Goal: Check status: Check status

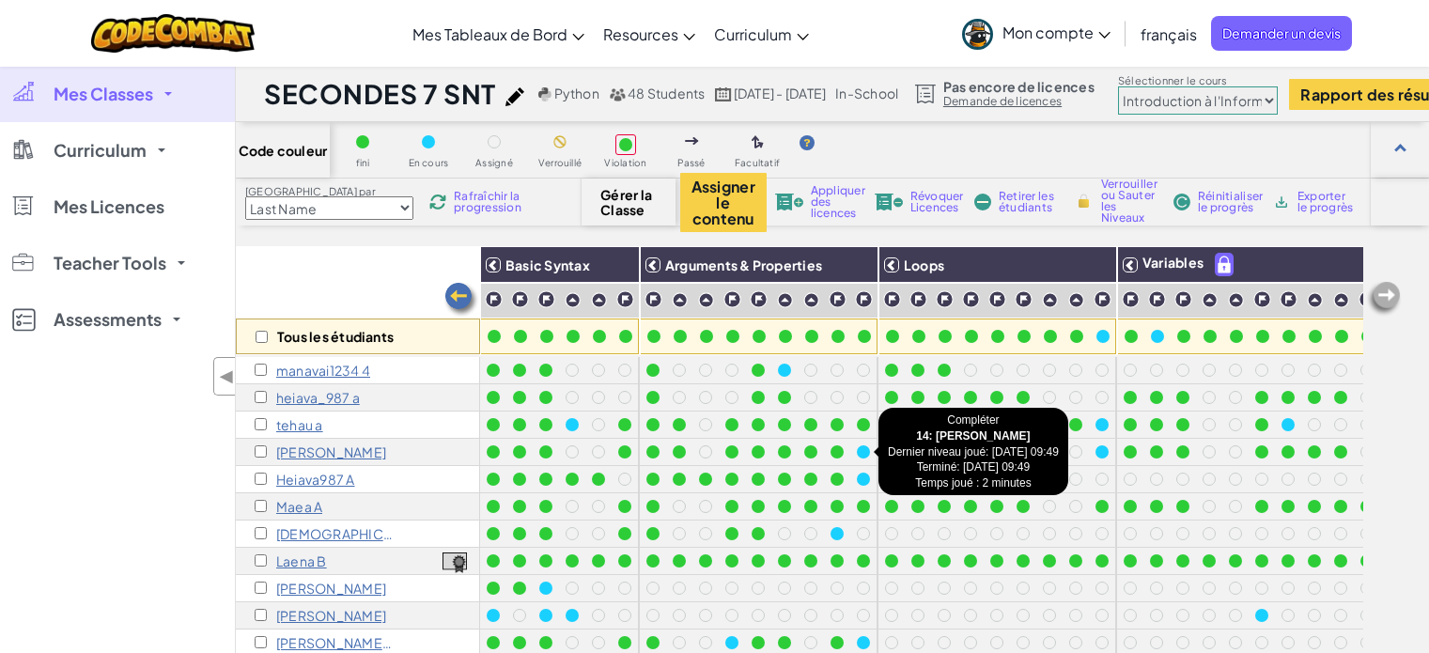
select select "560f1a9f22961295f9427742"
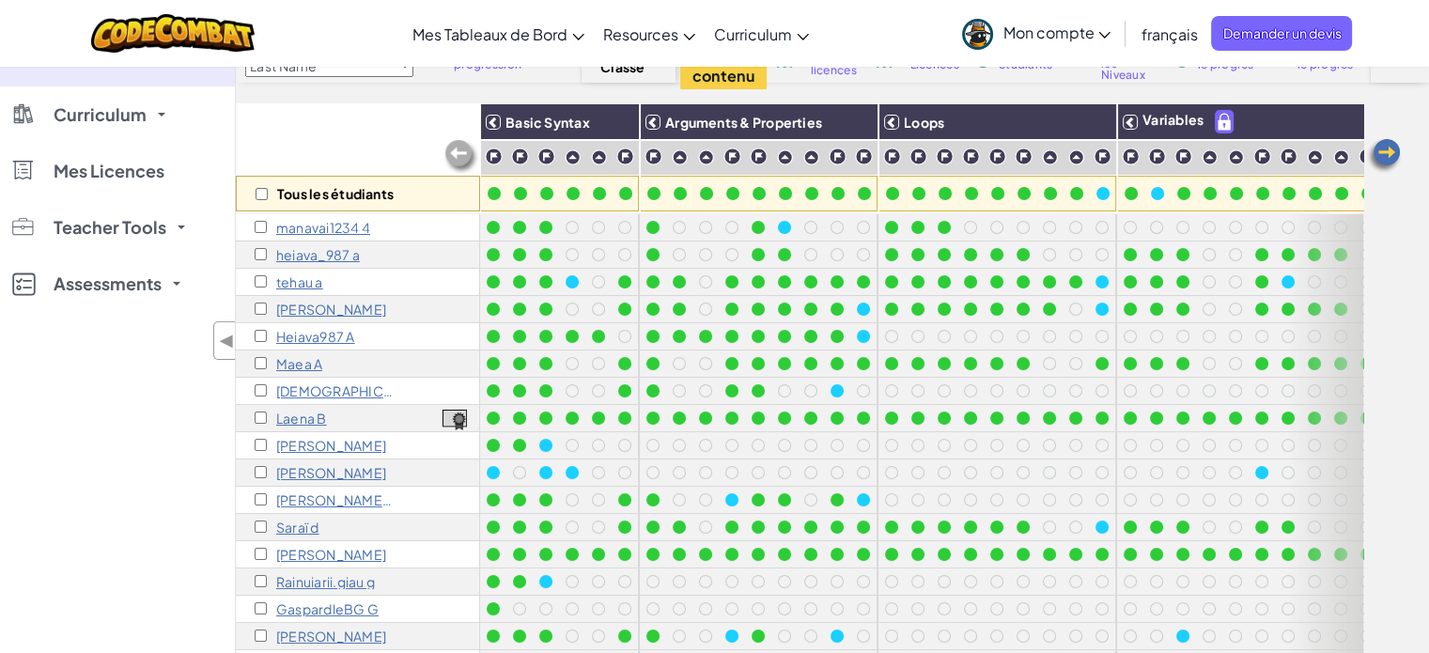
click at [353, 226] on p "manavai1234 4" at bounding box center [323, 227] width 94 height 15
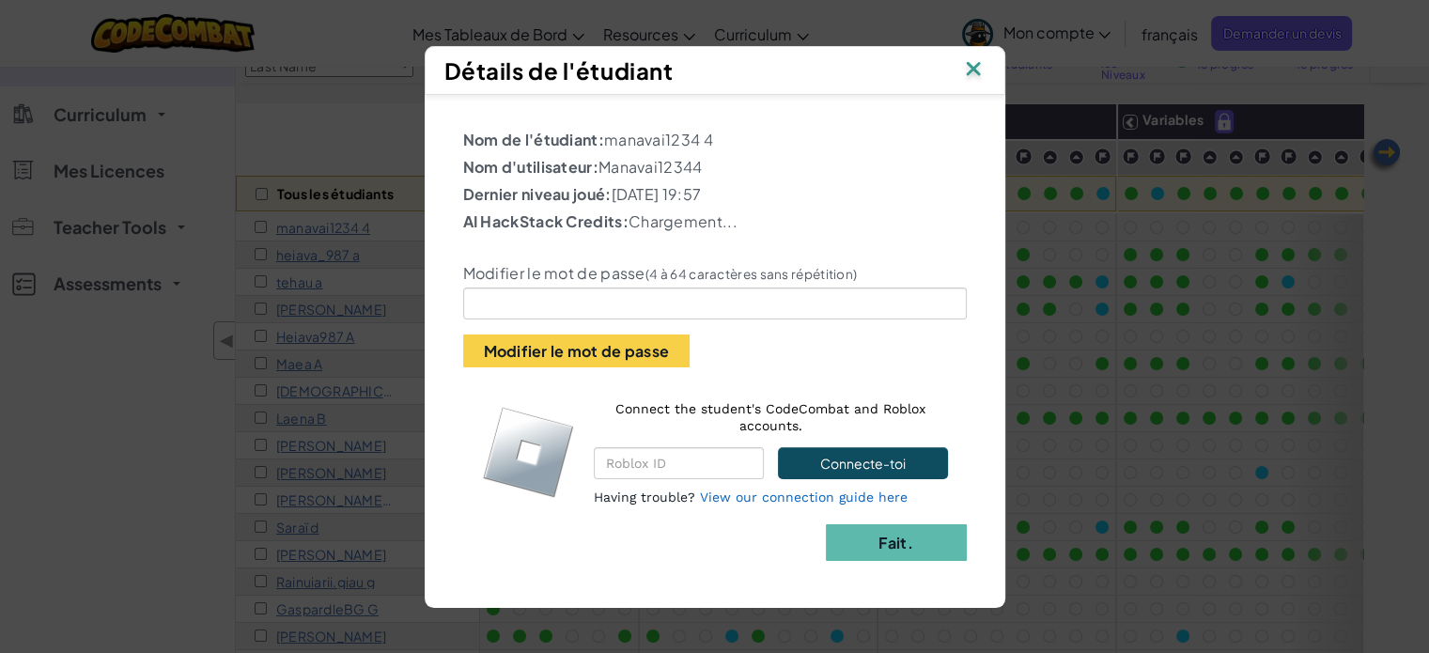
click at [981, 57] on img at bounding box center [973, 70] width 24 height 28
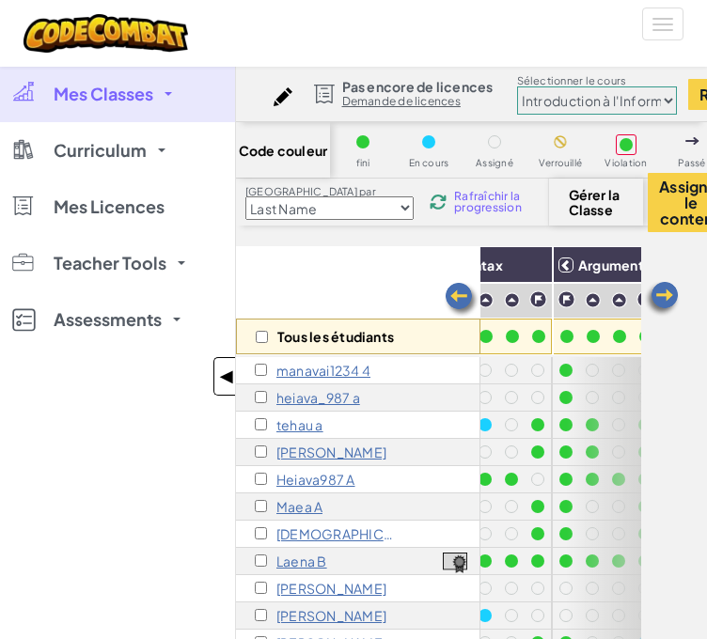
click at [225, 375] on span "◀" at bounding box center [227, 376] width 16 height 27
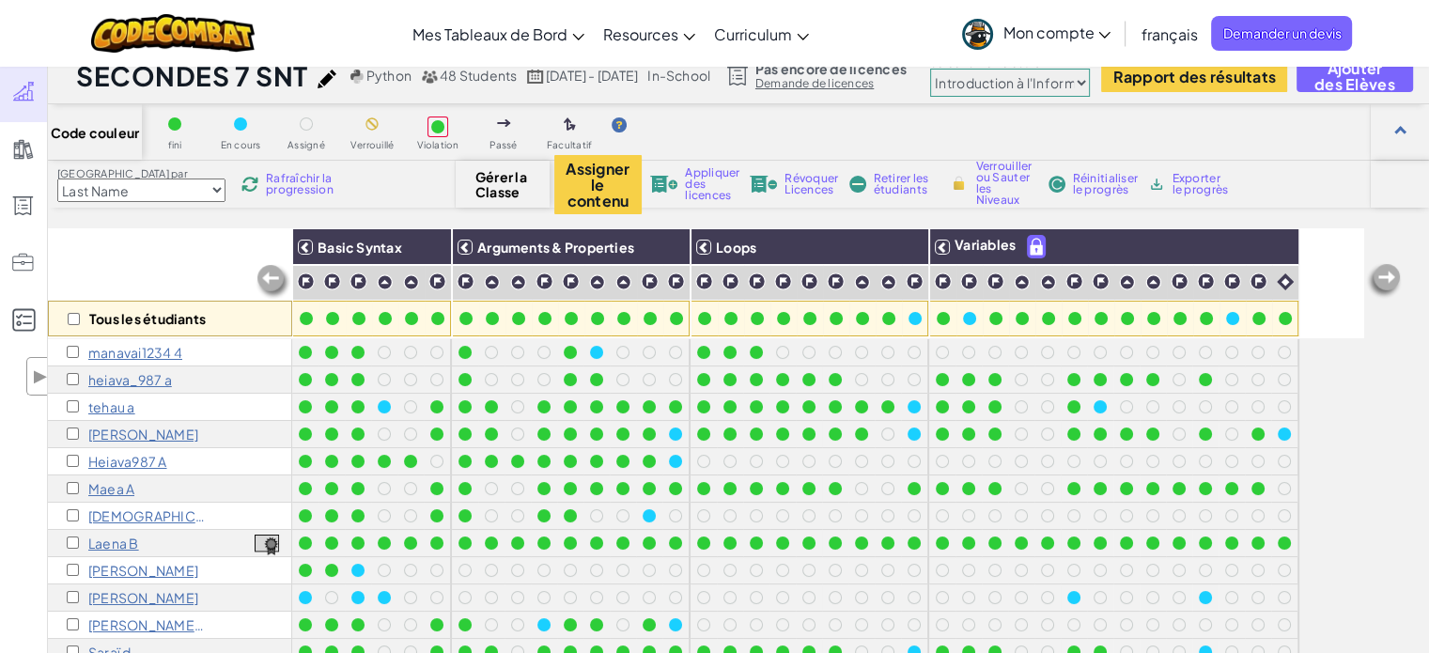
scroll to position [8, 0]
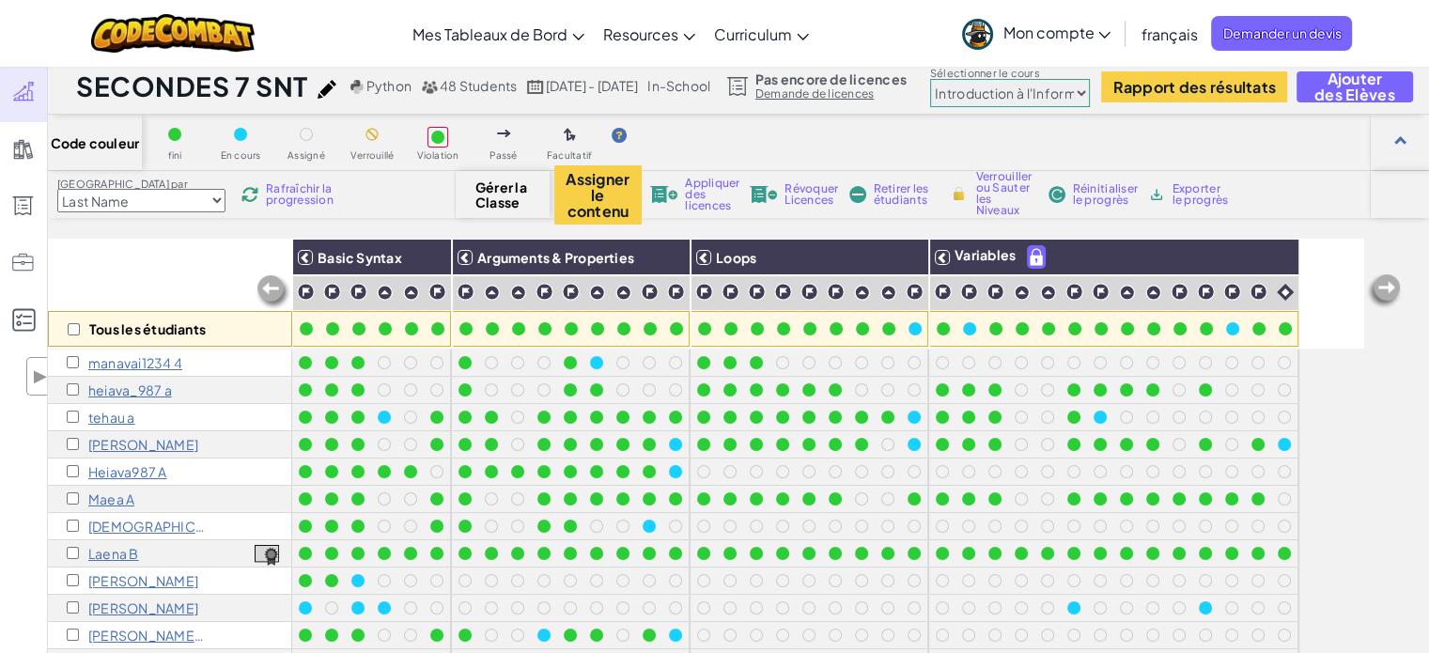
drag, startPoint x: 797, startPoint y: 458, endPoint x: 810, endPoint y: 461, distance: 13.7
click at [810, 461] on div at bounding box center [809, 471] width 21 height 21
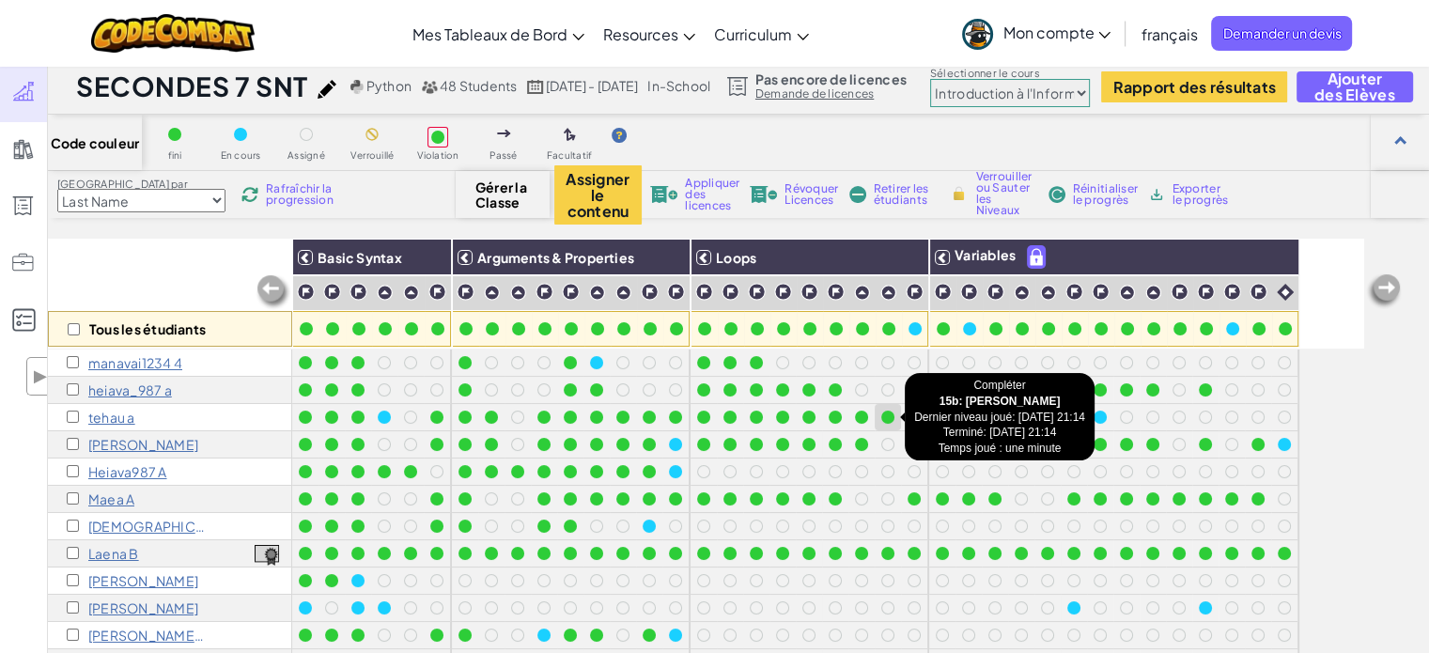
click at [889, 415] on div at bounding box center [887, 417] width 13 height 13
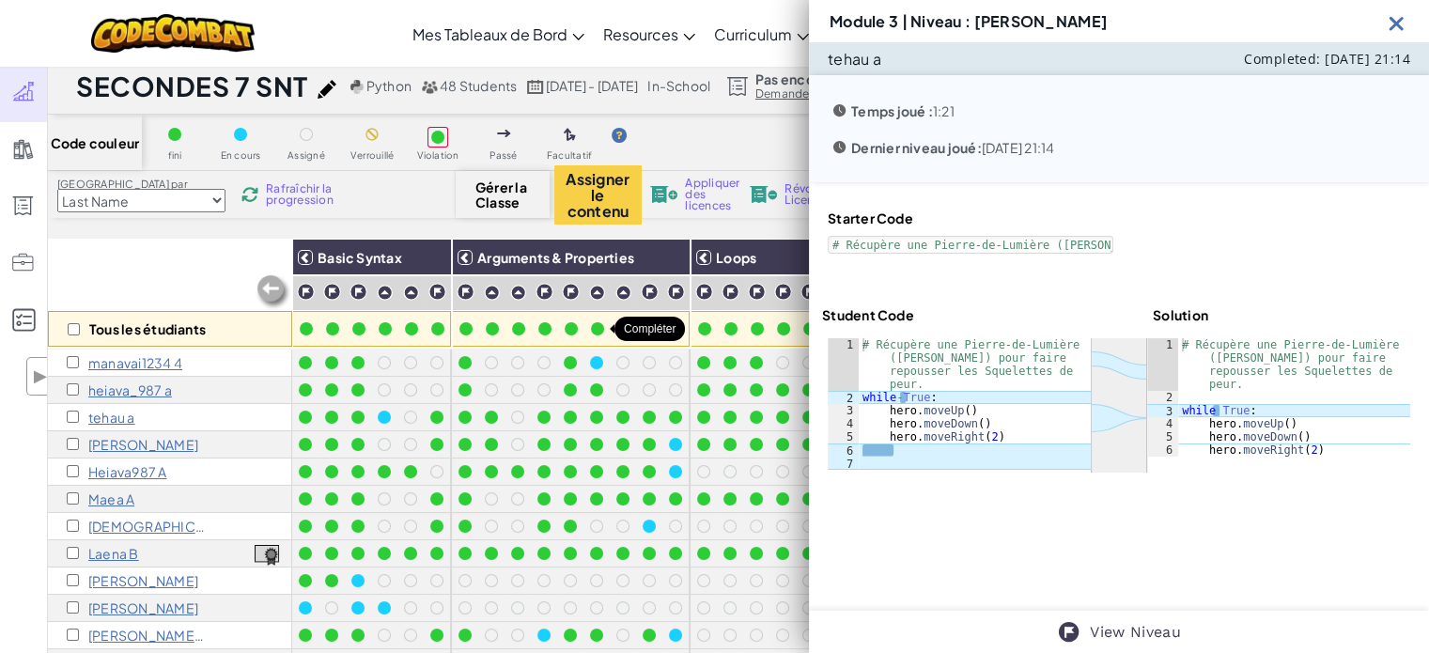
click at [607, 330] on div at bounding box center [597, 329] width 26 height 26
click at [1403, 27] on img at bounding box center [1396, 22] width 23 height 23
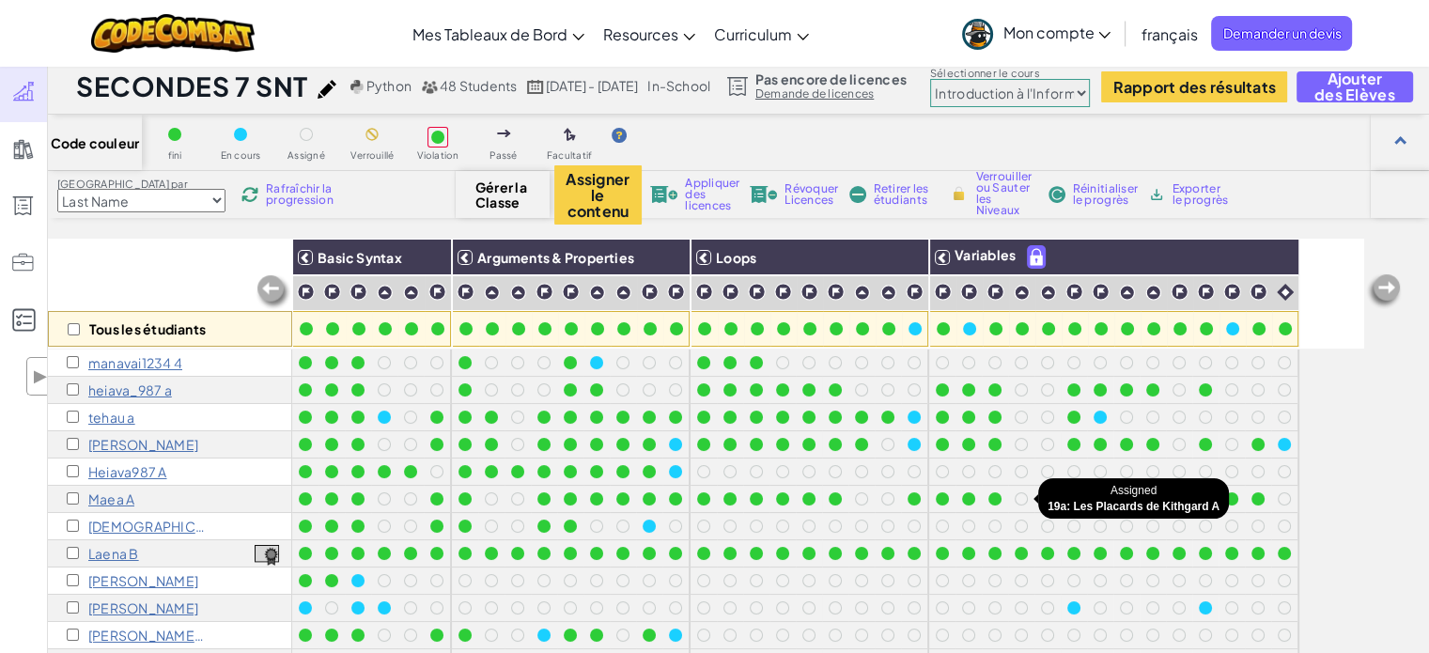
click at [1008, 489] on div at bounding box center [1021, 499] width 26 height 26
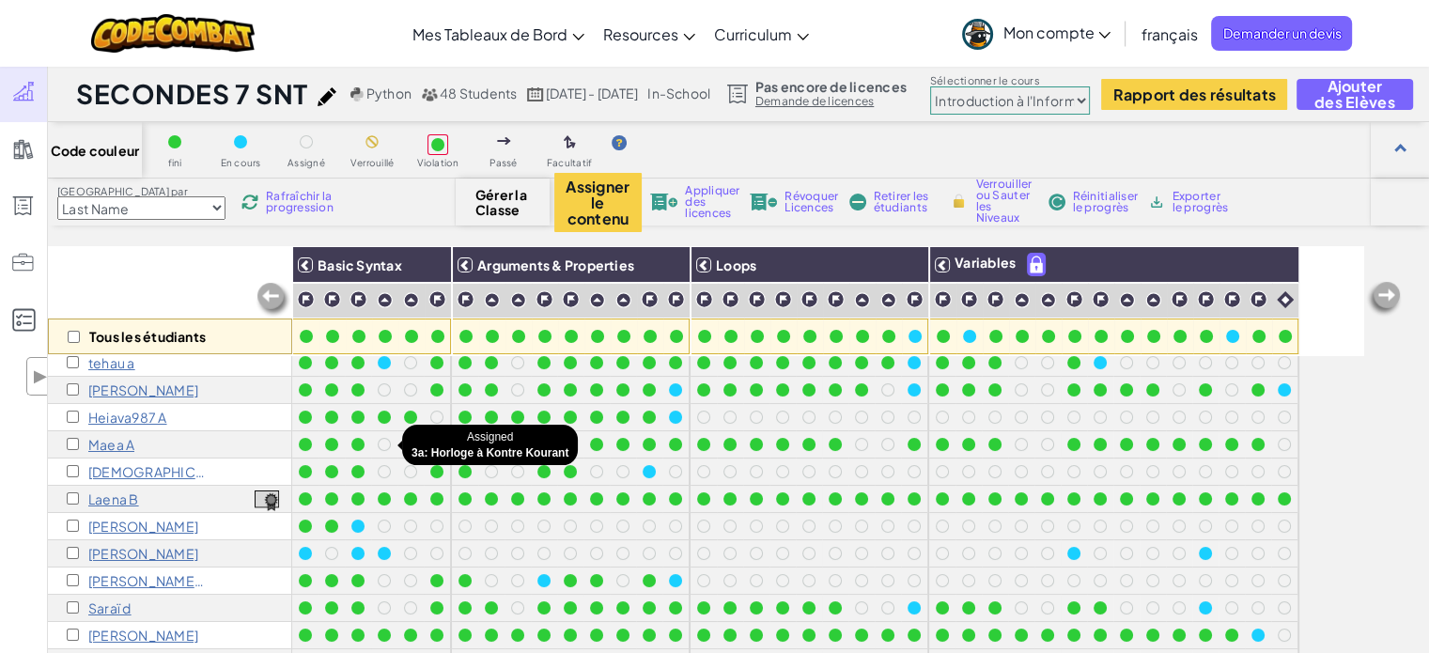
scroll to position [60, 0]
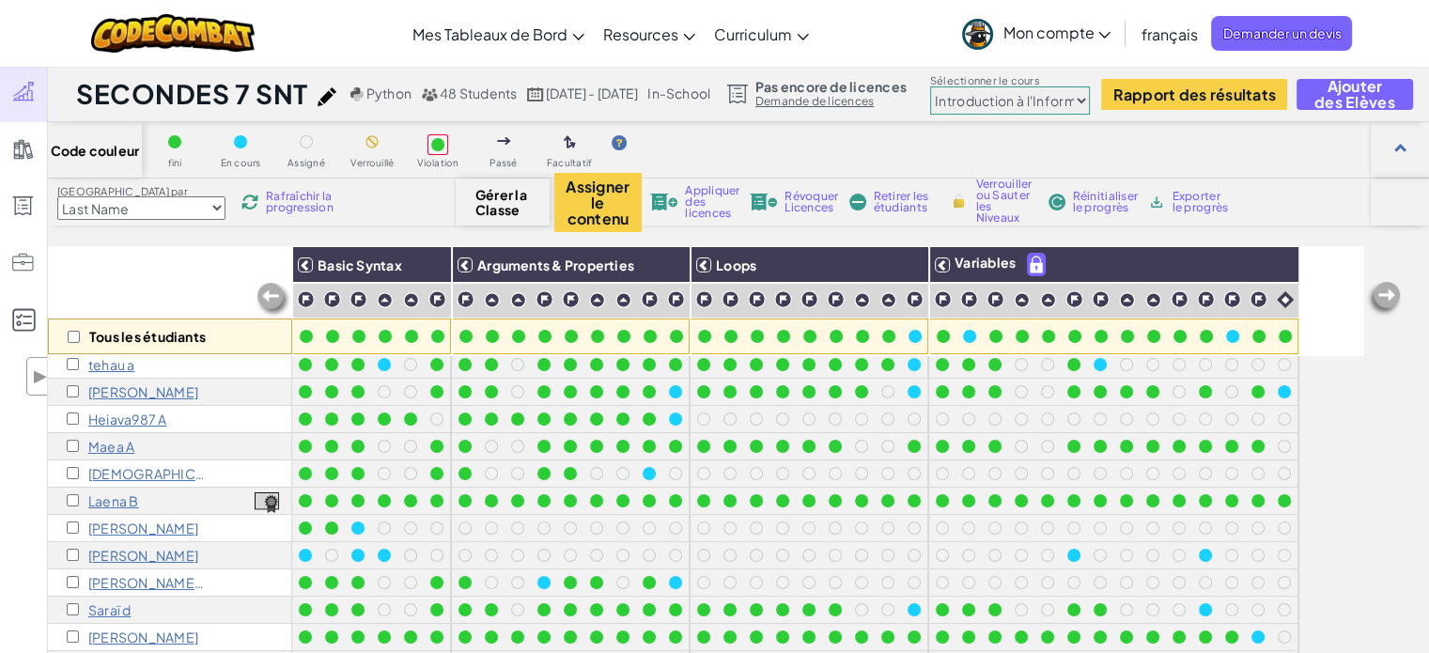
click at [1309, 450] on div "Tous les étudiants Basic Syntax Arguments & Properties Loops Variables manavai1…" at bounding box center [705, 525] width 1315 height 559
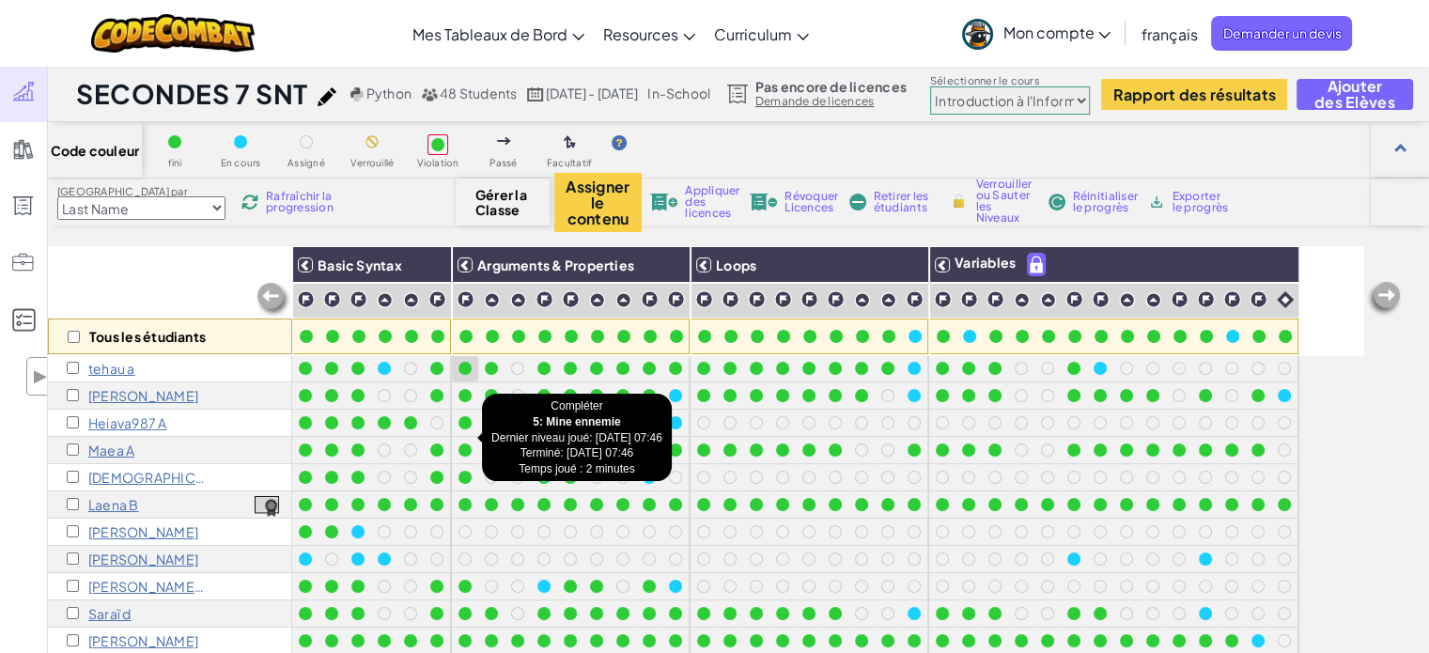
scroll to position [82, 0]
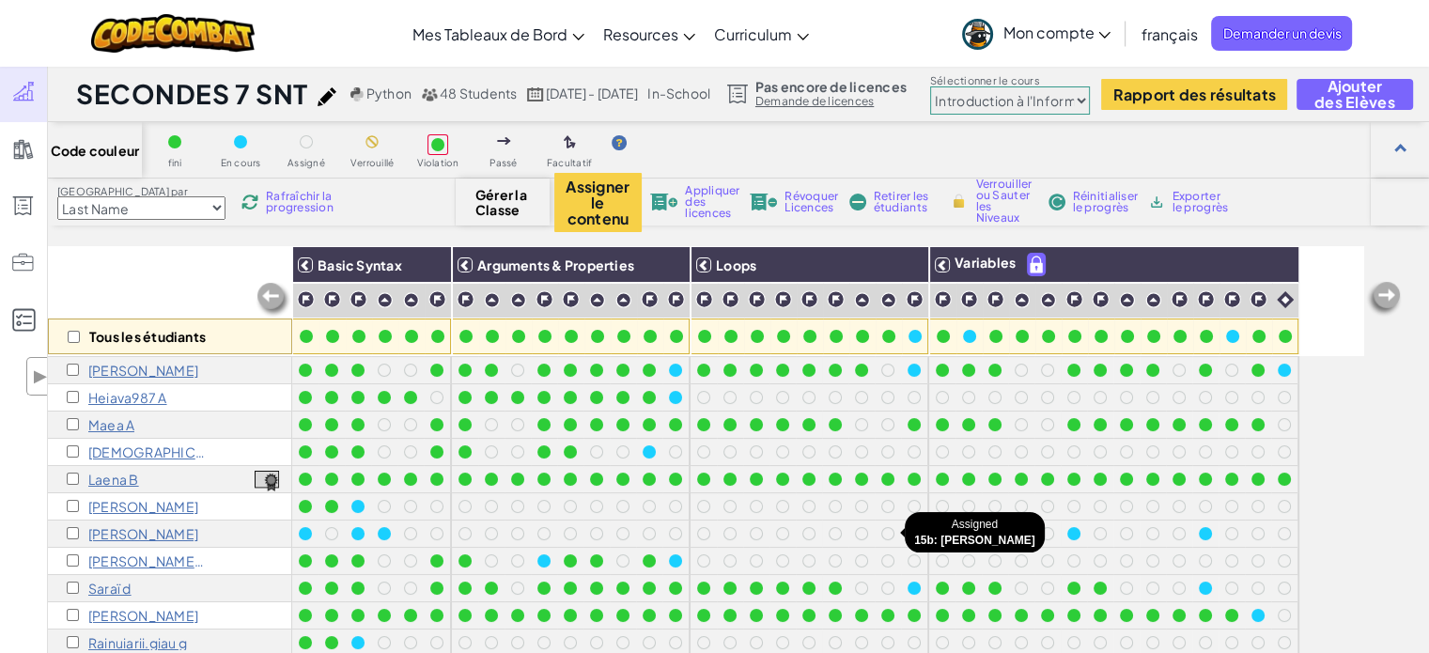
click at [886, 528] on div at bounding box center [887, 533] width 13 height 13
click at [1390, 498] on div "Tous les étudiants Basic Syntax Arguments & Properties Loops Variables manavai1…" at bounding box center [738, 536] width 1381 height 580
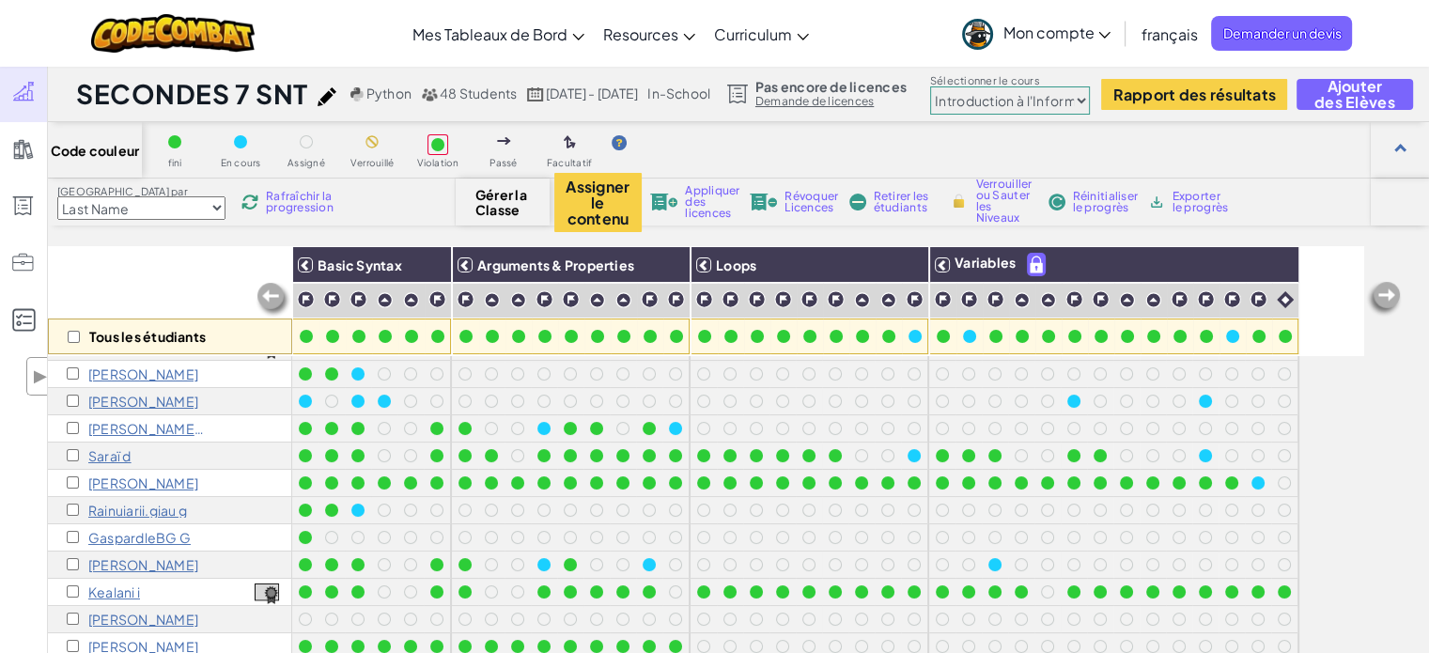
scroll to position [229, 0]
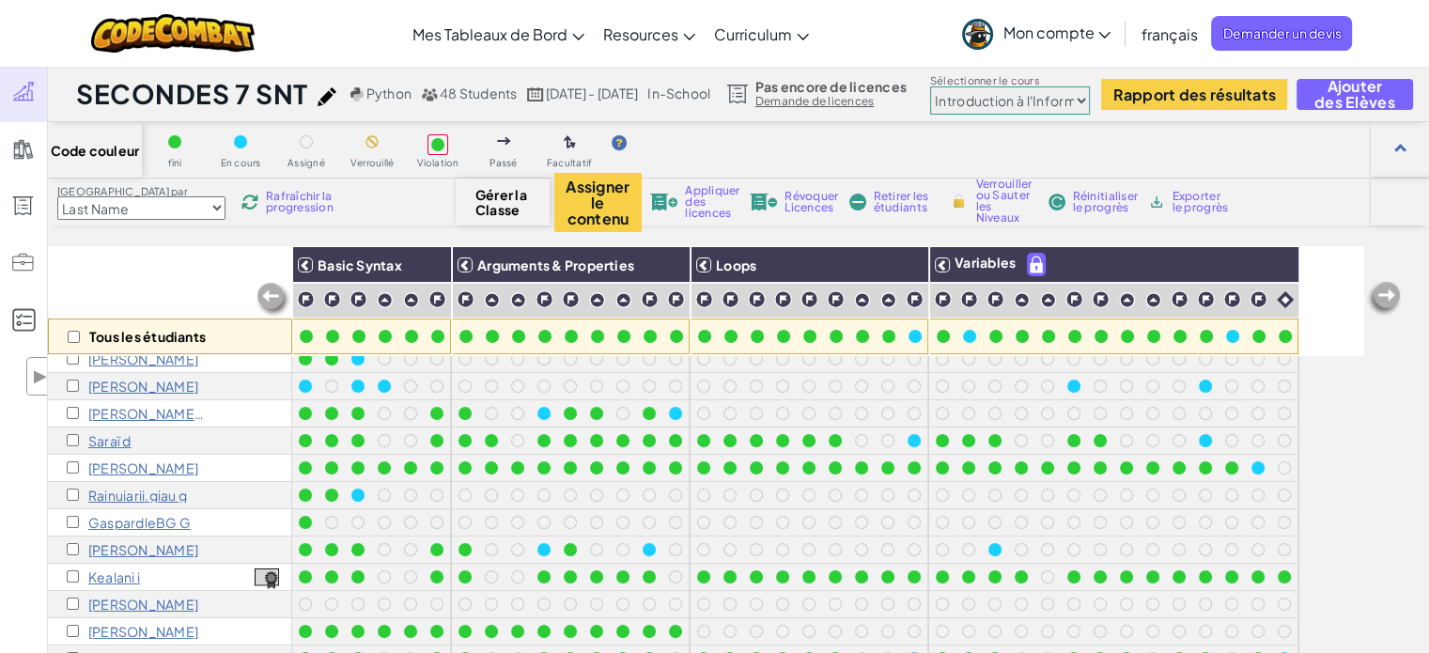
click at [1421, 423] on div "Tous les étudiants Basic Syntax Arguments & Properties Loops Variables manavai1…" at bounding box center [738, 536] width 1381 height 580
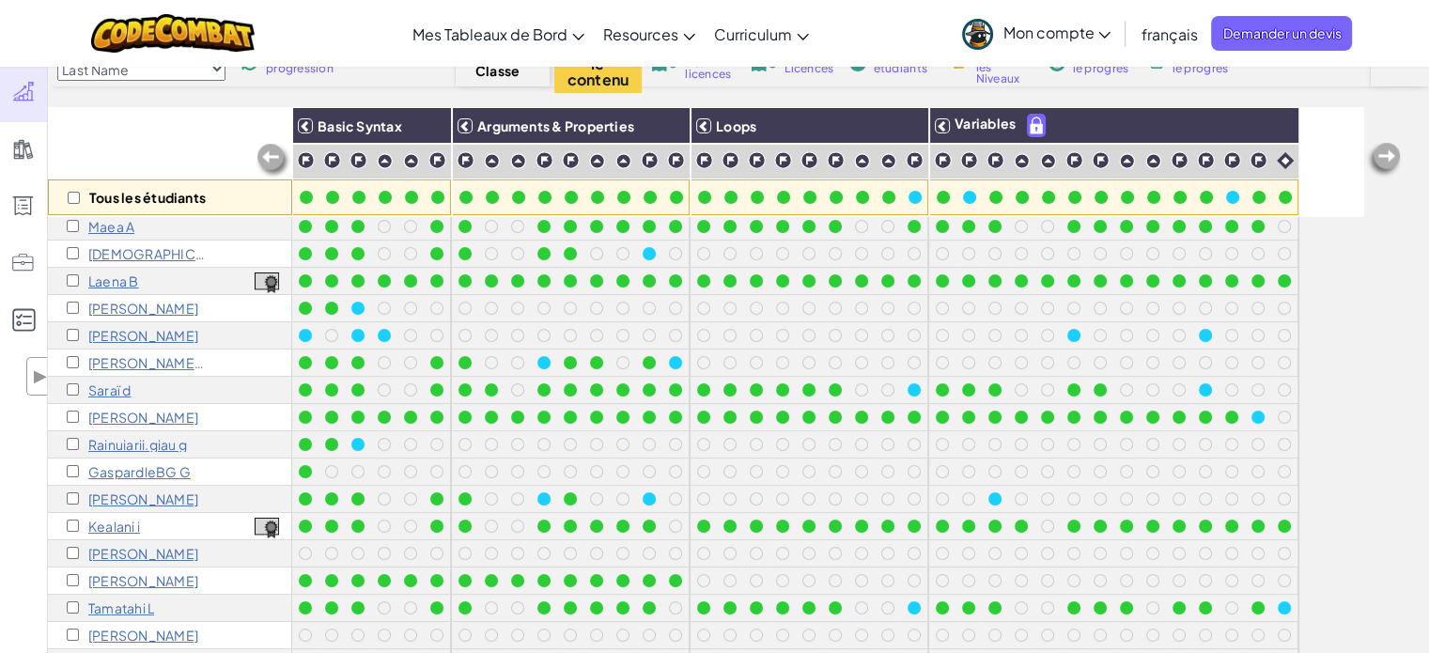
scroll to position [139, 0]
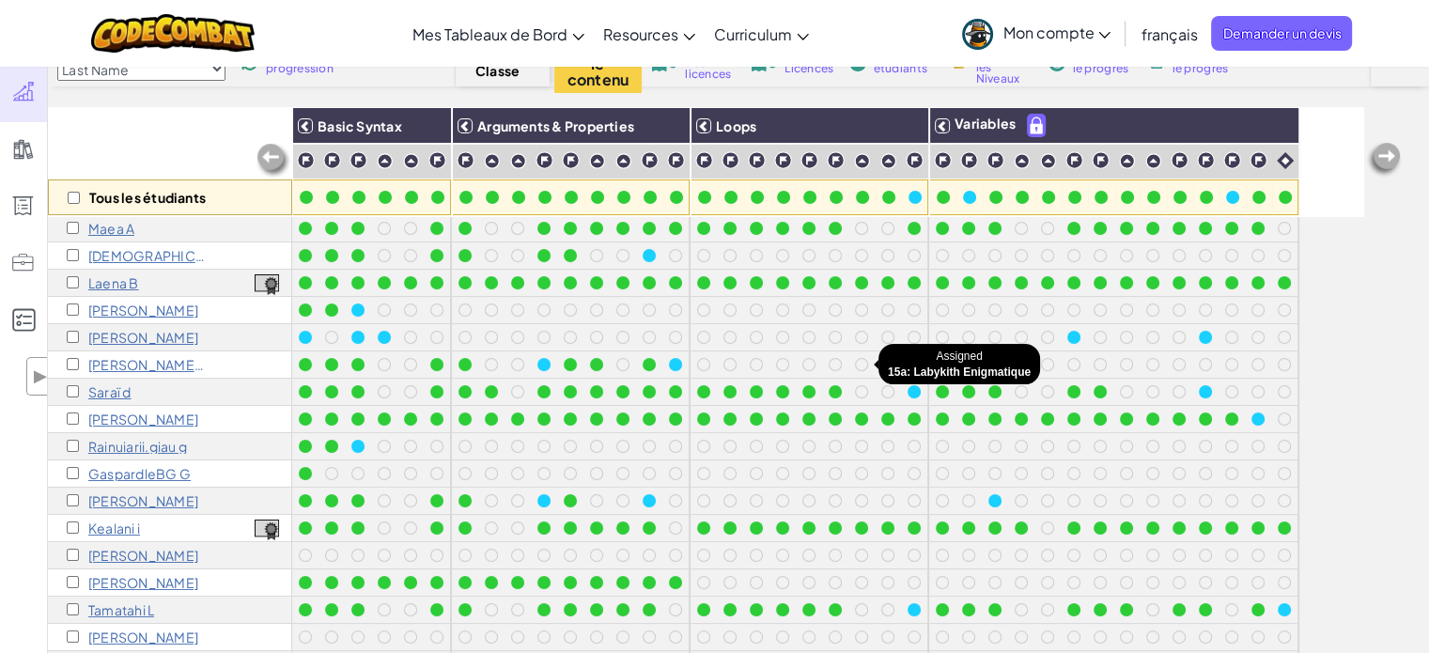
click at [862, 358] on div at bounding box center [861, 364] width 13 height 13
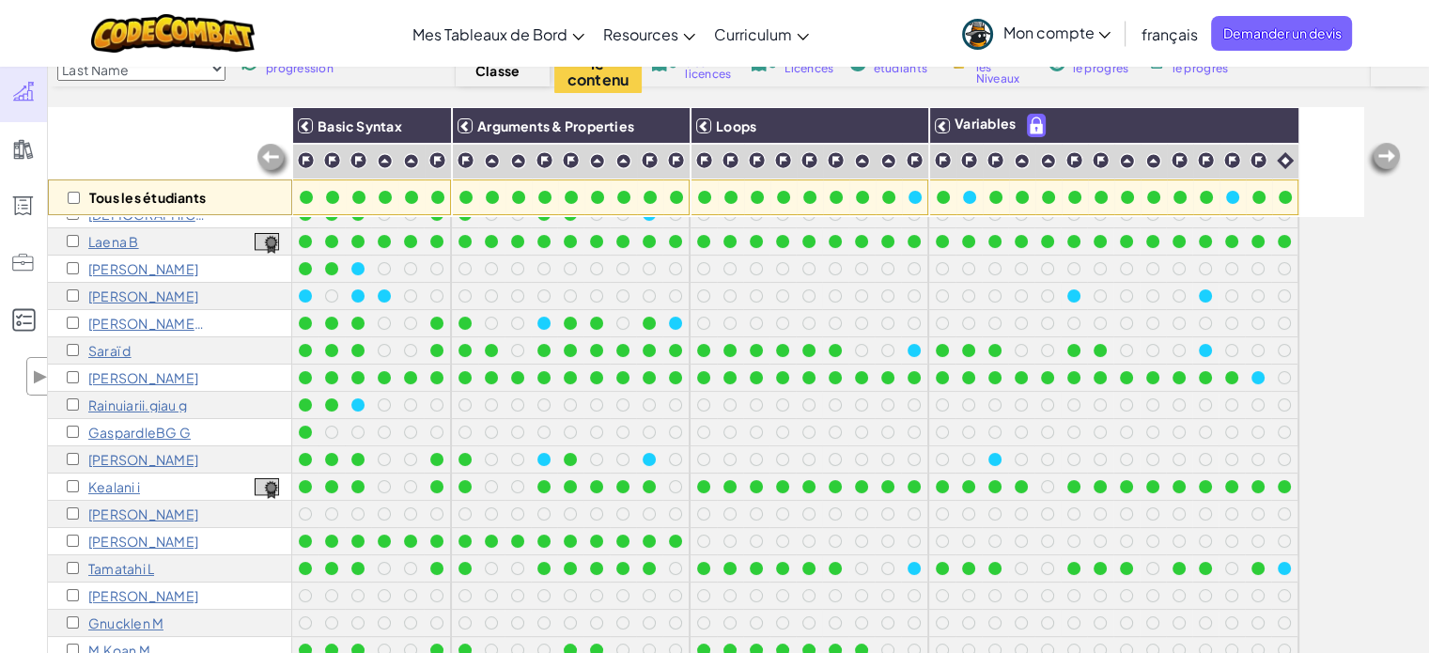
scroll to position [177, 0]
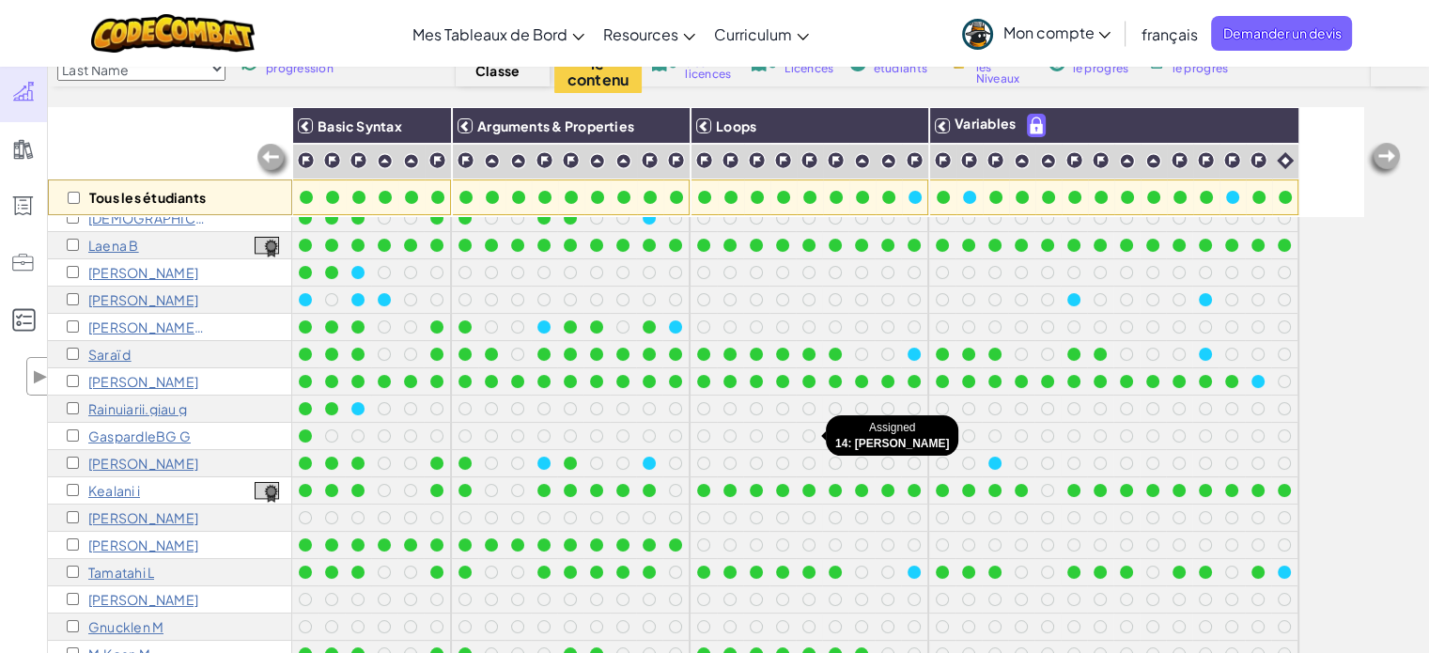
click at [819, 423] on div at bounding box center [809, 436] width 26 height 26
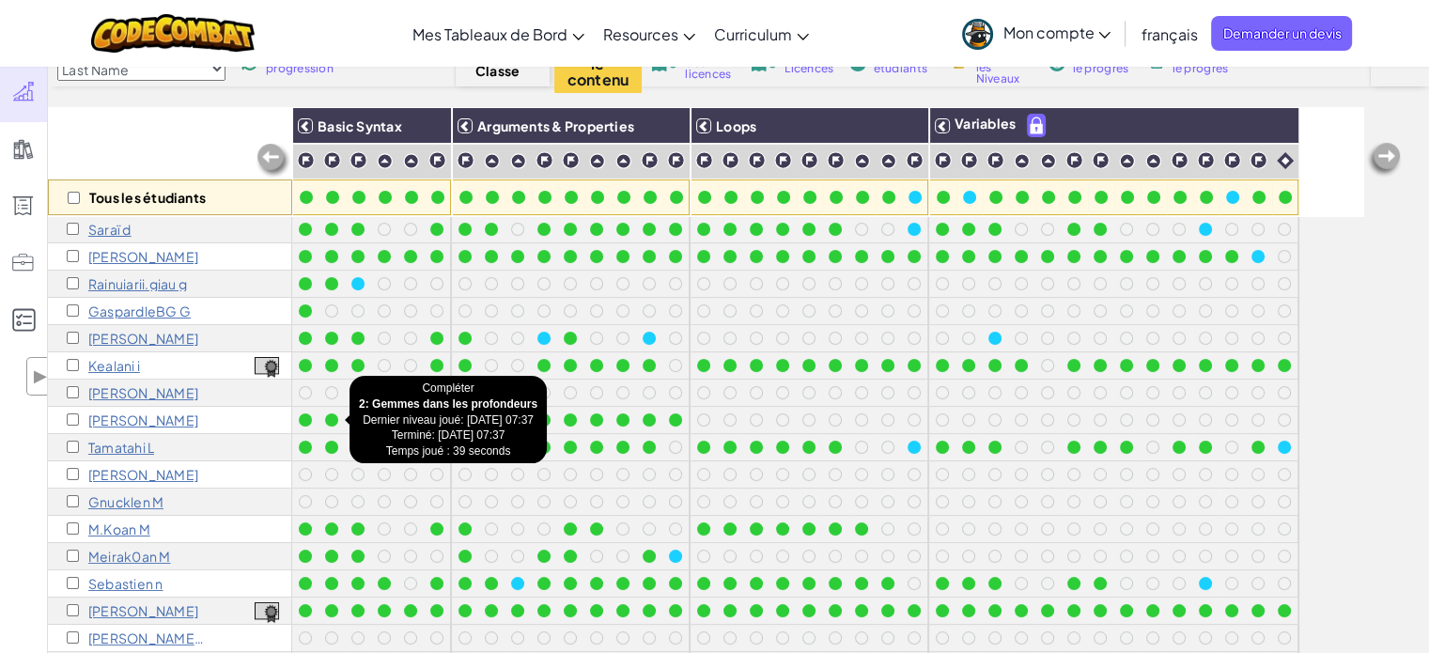
scroll to position [301, 0]
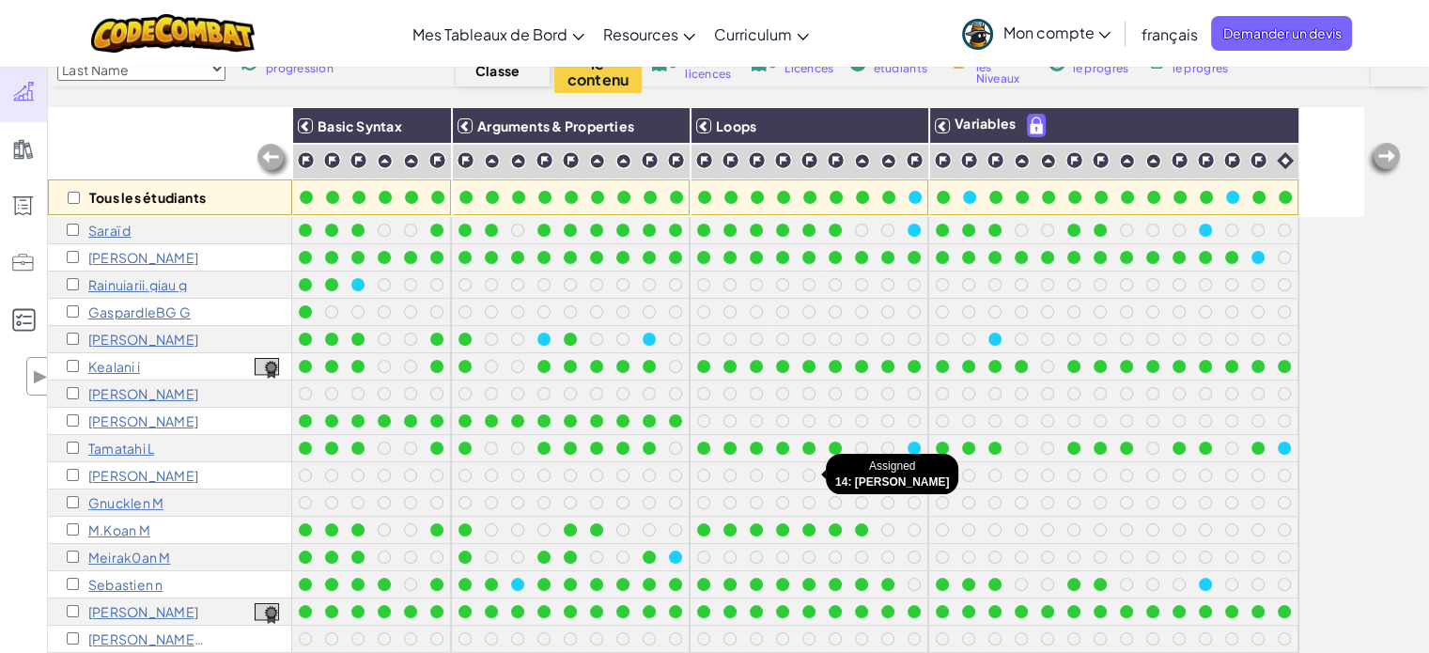
click at [811, 467] on div at bounding box center [809, 475] width 21 height 21
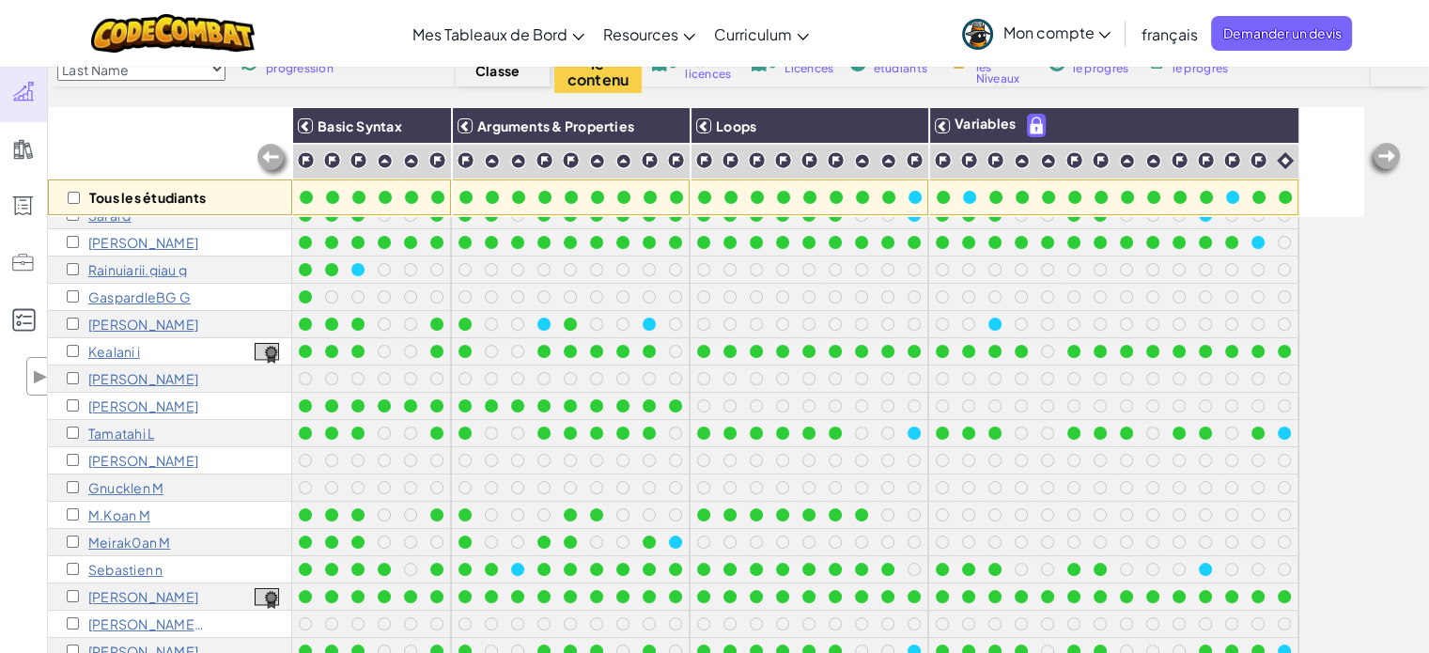
scroll to position [319, 0]
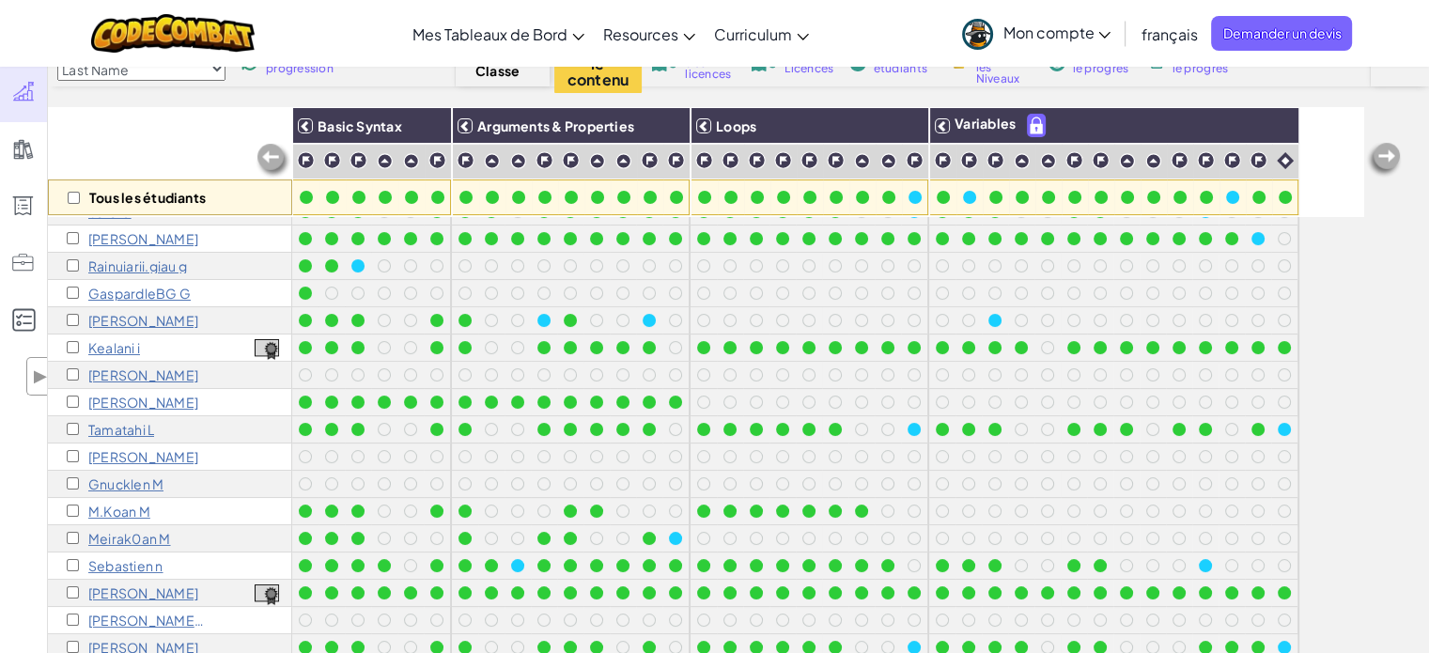
click at [1364, 498] on div "Tous les étudiants Basic Syntax Arguments & Properties Loops Variables manavai1…" at bounding box center [738, 397] width 1381 height 580
click at [1400, 380] on div "Tous les étudiants Basic Syntax Arguments & Properties Loops Variables manavai1…" at bounding box center [738, 397] width 1381 height 580
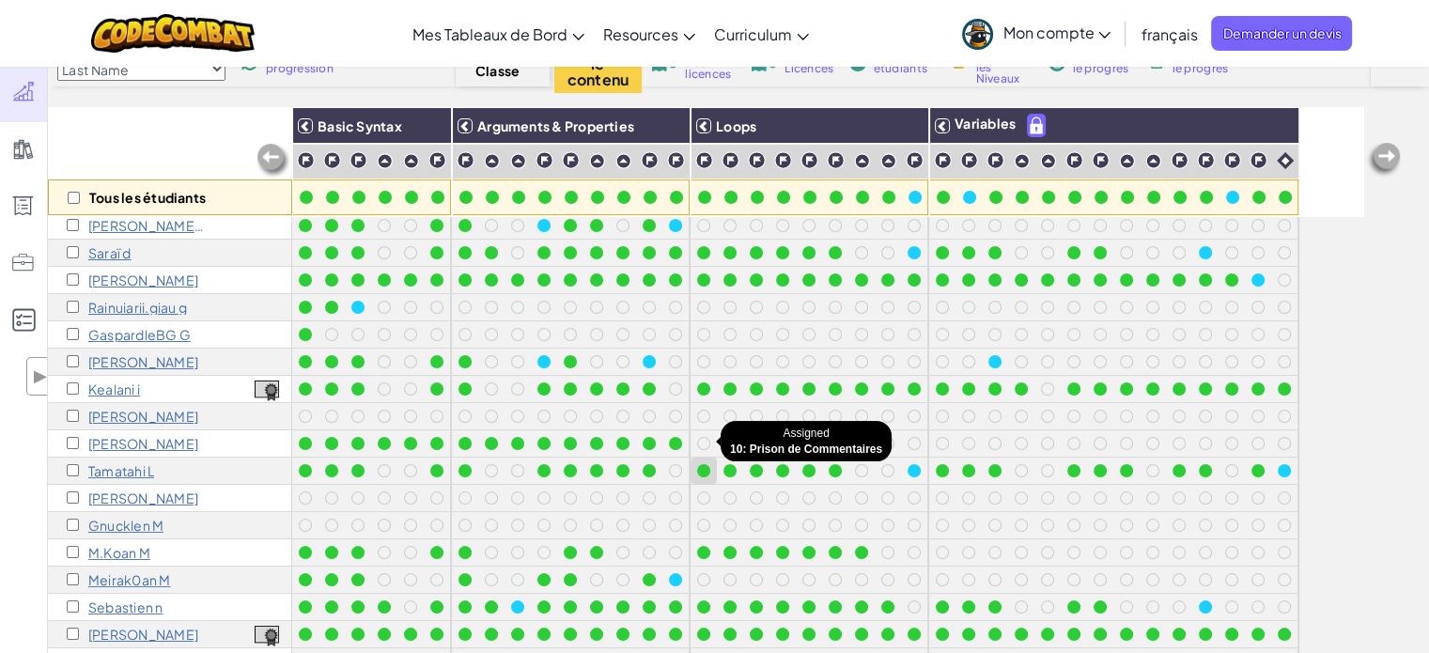
scroll to position [279, 0]
click at [1402, 351] on div "Tous les étudiants Basic Syntax Arguments & Properties Loops Variables manavai1…" at bounding box center [738, 397] width 1381 height 580
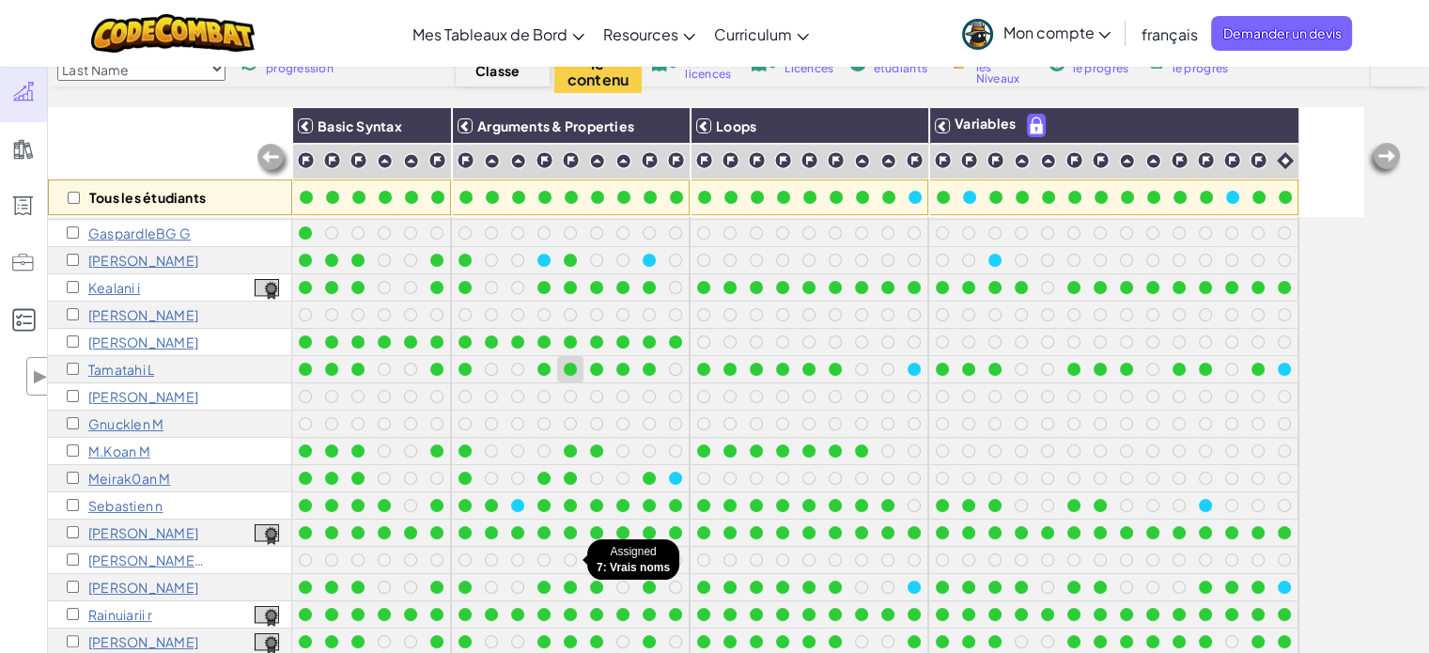
scroll to position [380, 0]
click at [1412, 275] on div "Tous les étudiants Basic Syntax Arguments & Properties Loops Variables manavai1…" at bounding box center [738, 397] width 1381 height 580
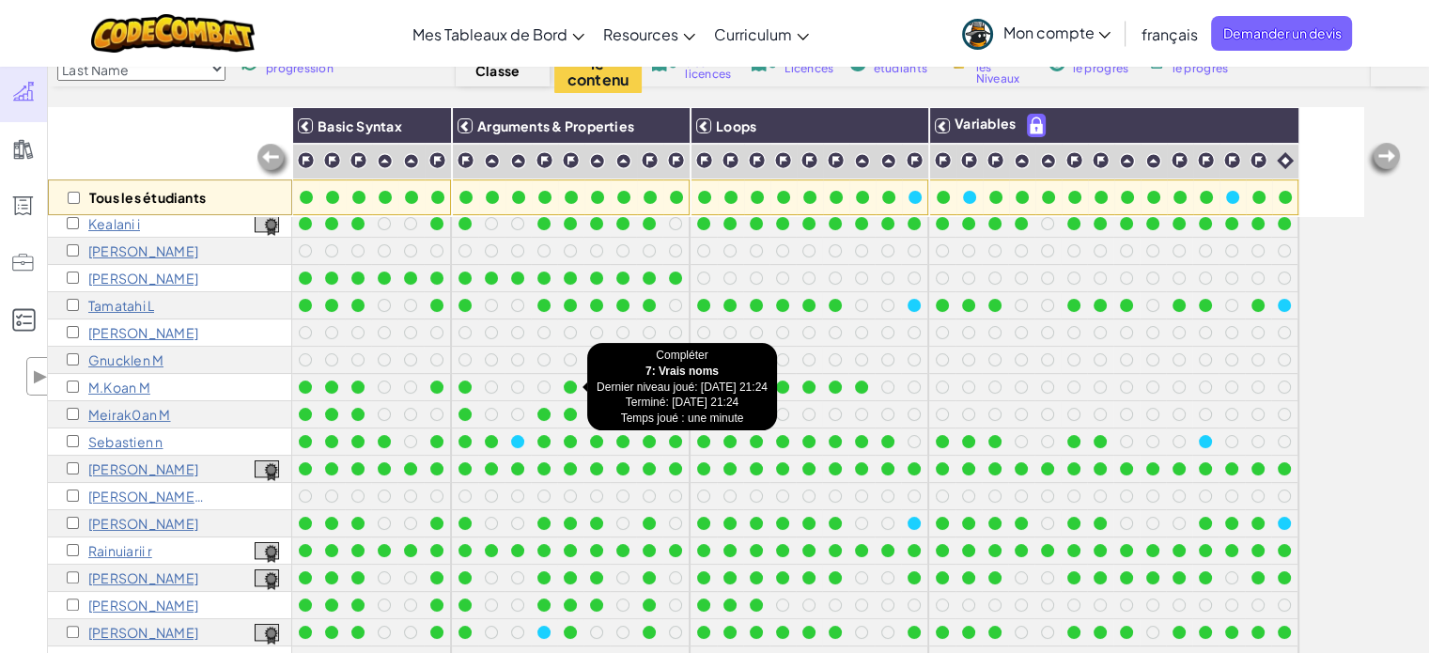
scroll to position [443, 0]
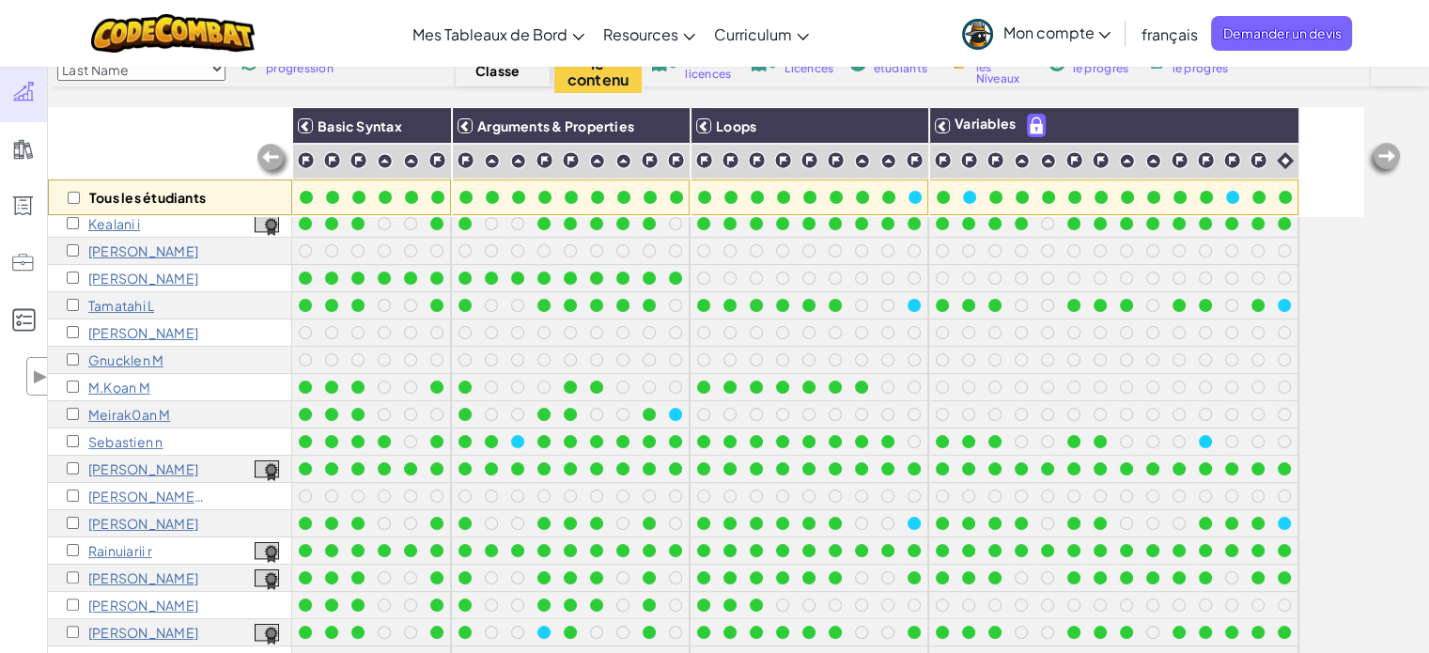
click at [1377, 358] on div "Tous les étudiants Basic Syntax Arguments & Properties Loops Variables manavai1…" at bounding box center [738, 397] width 1381 height 580
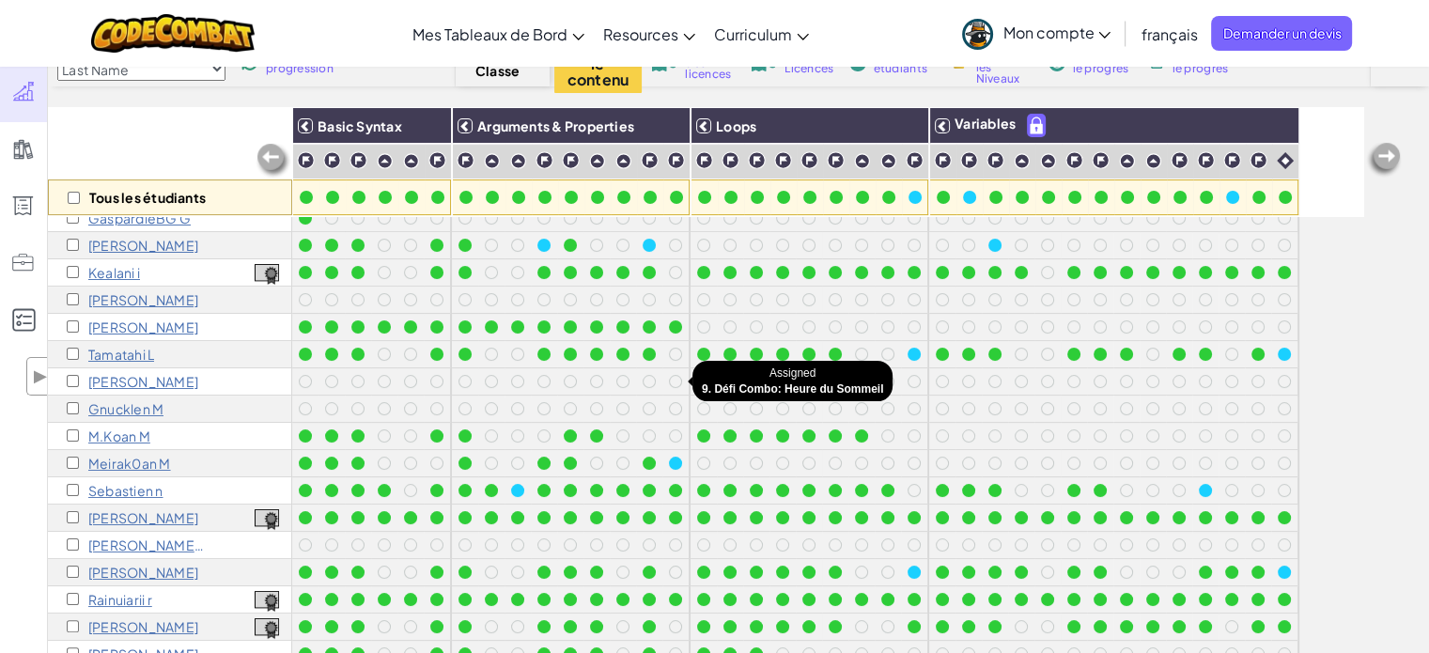
scroll to position [394, 0]
click at [1405, 282] on div "Tous les étudiants Basic Syntax Arguments & Properties Loops Variables manavai1…" at bounding box center [738, 397] width 1381 height 580
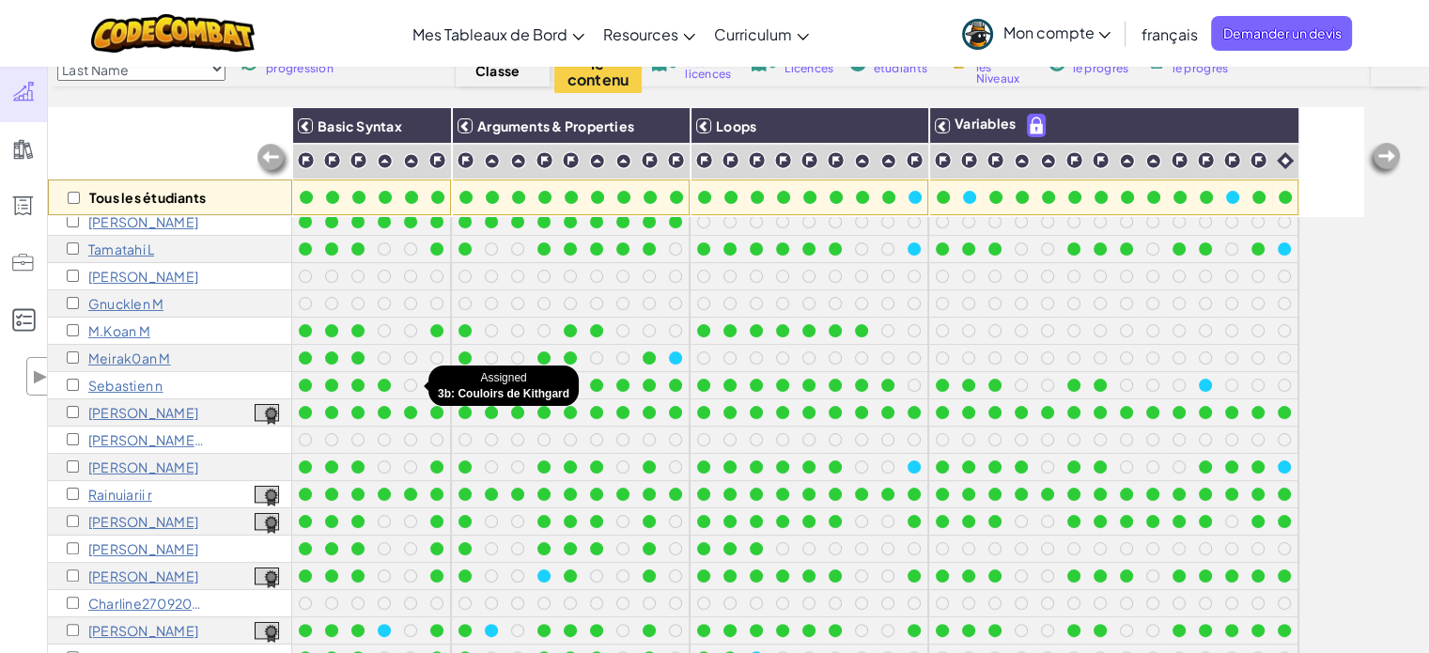
scroll to position [496, 0]
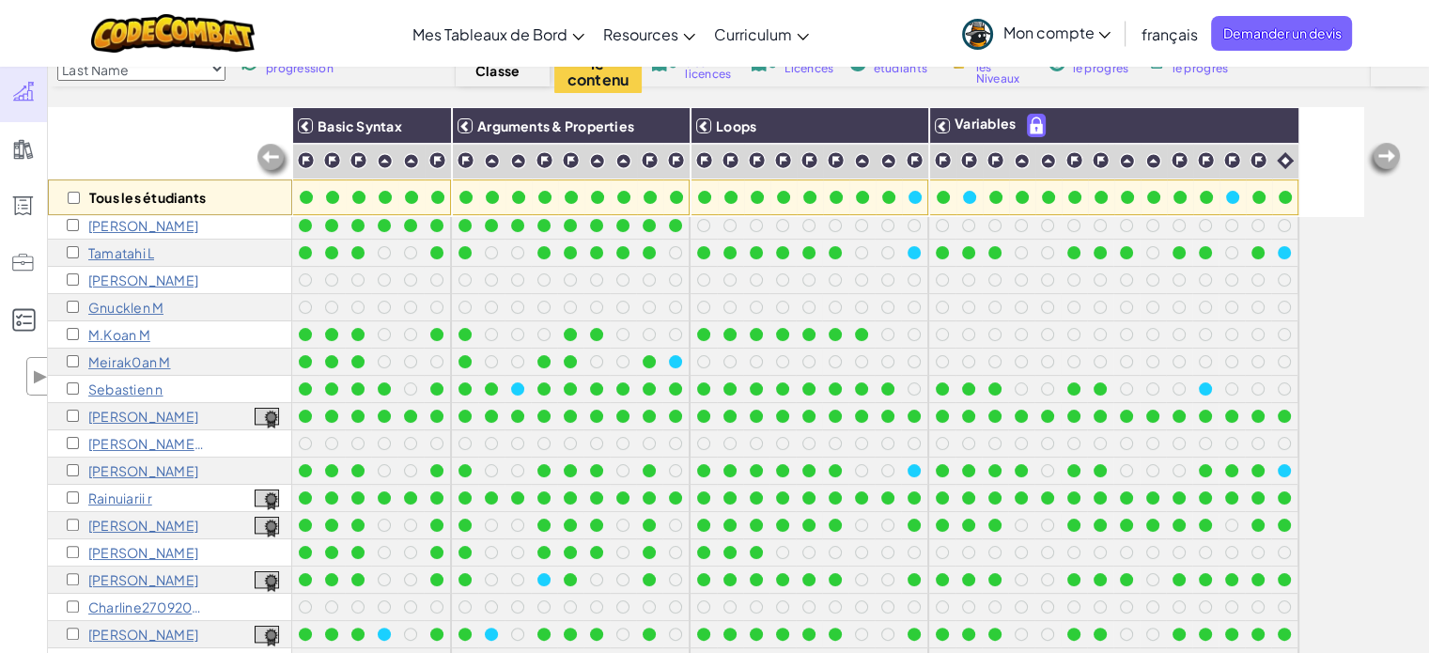
click at [1398, 365] on div "Tous les étudiants Basic Syntax Arguments & Properties Loops Variables manavai1…" at bounding box center [738, 397] width 1381 height 580
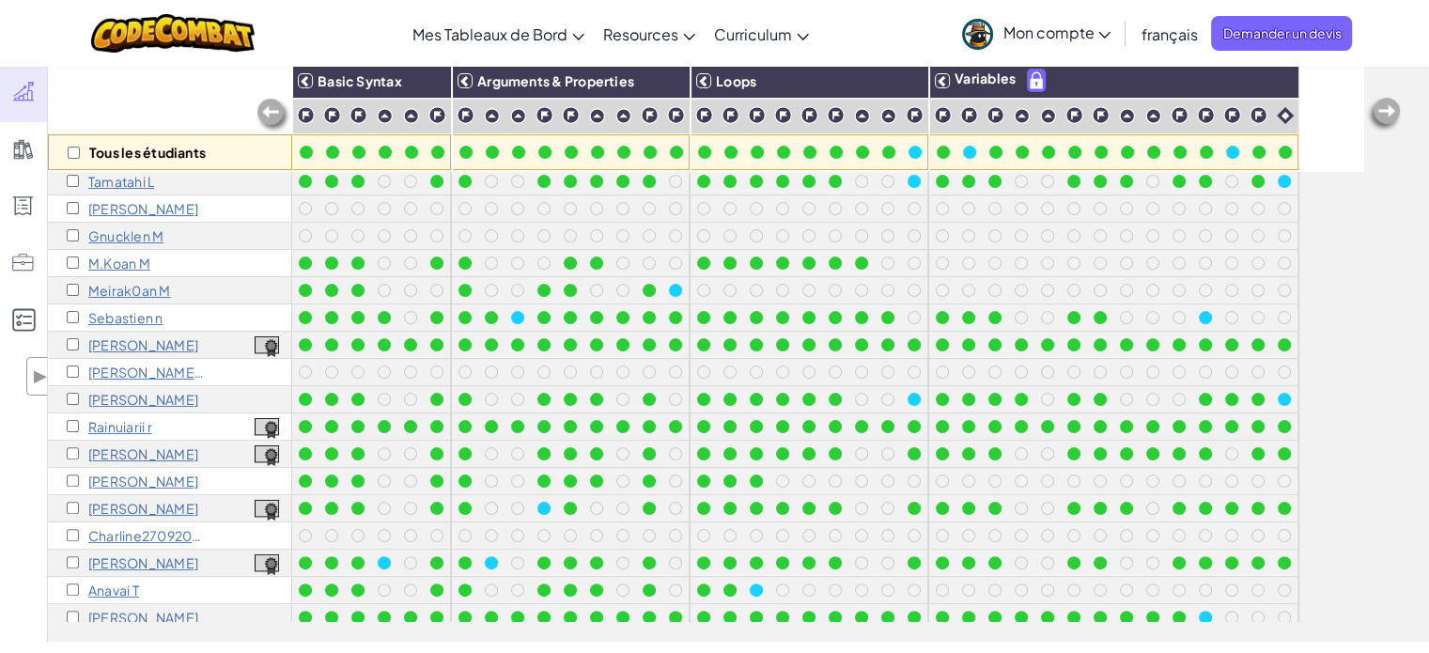
scroll to position [521, 0]
click at [1374, 348] on div "Tous les étudiants Basic Syntax Arguments & Properties Loops Variables manavai1…" at bounding box center [738, 352] width 1381 height 580
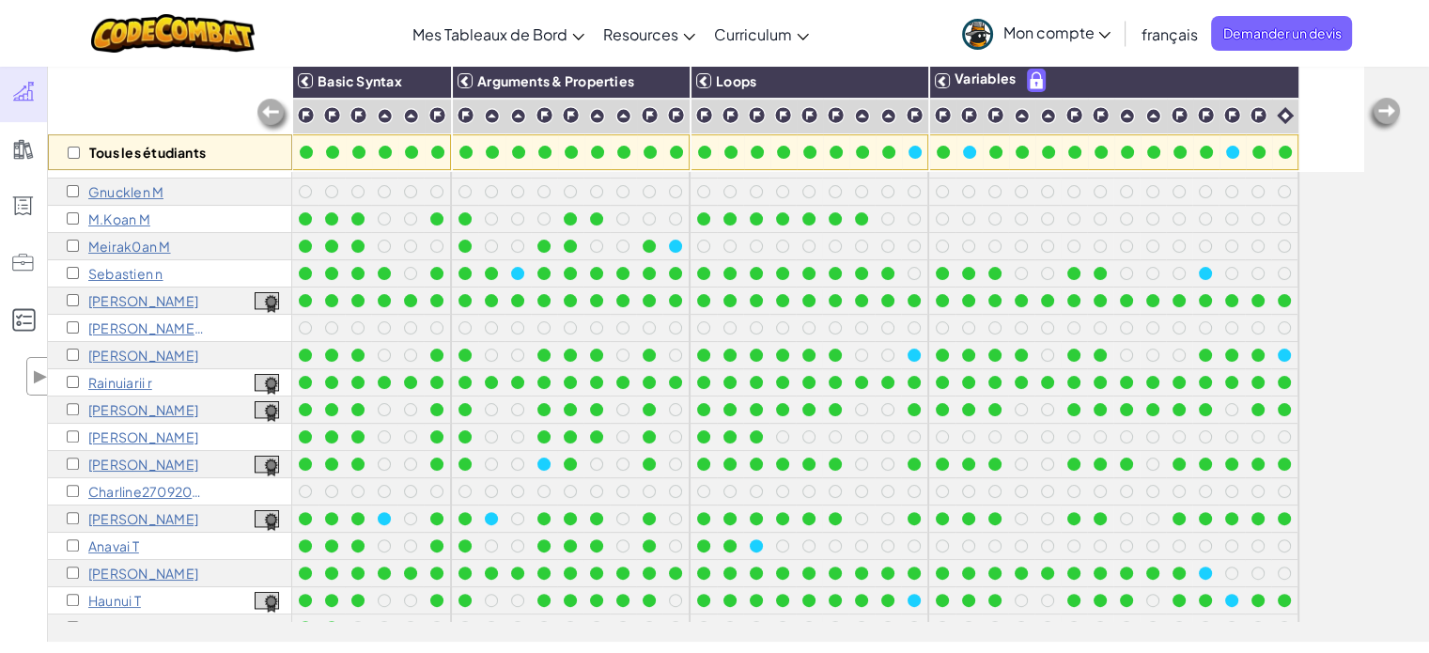
scroll to position [567, 0]
click at [1403, 312] on div "Tous les étudiants Basic Syntax Arguments & Properties Loops Variables manavai1…" at bounding box center [738, 352] width 1381 height 580
click at [1406, 289] on div "Tous les étudiants Basic Syntax Arguments & Properties Loops Variables manavai1…" at bounding box center [738, 352] width 1381 height 580
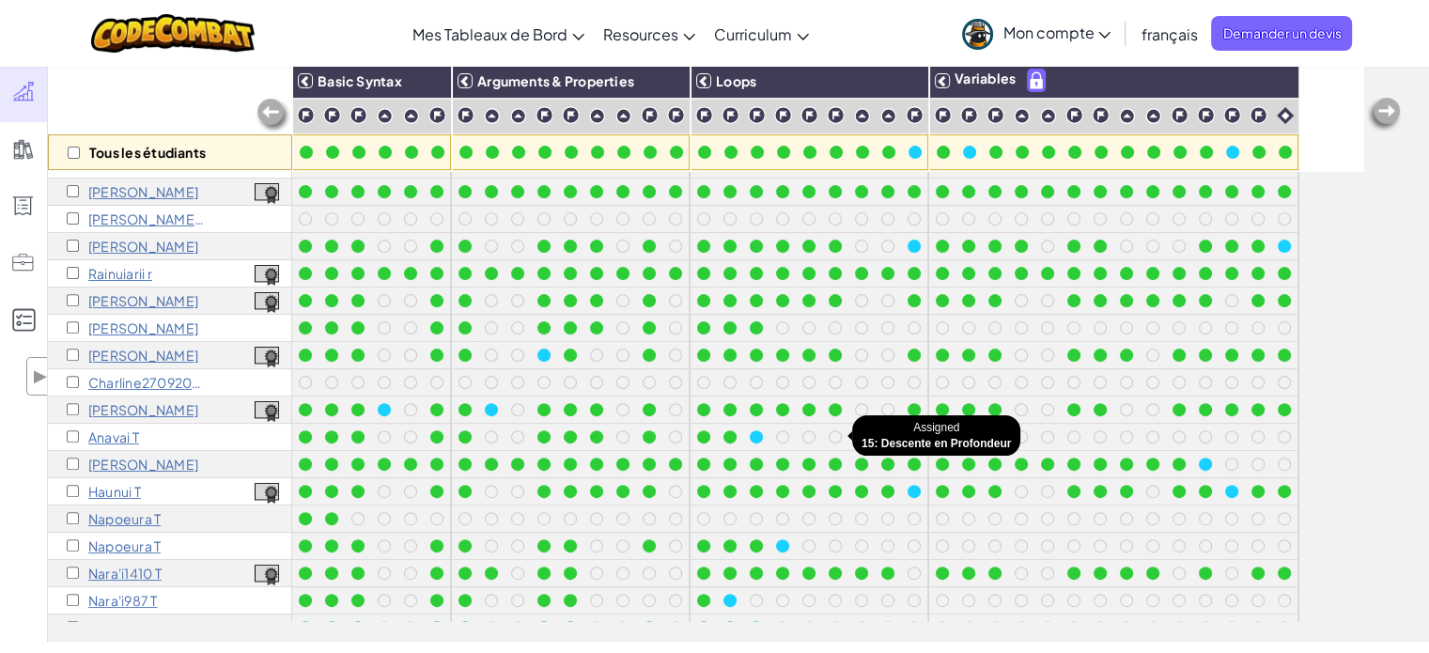
scroll to position [675, 0]
click at [1364, 458] on div "Tous les étudiants Basic Syntax Arguments & Properties Loops Variables manavai1…" at bounding box center [738, 352] width 1381 height 580
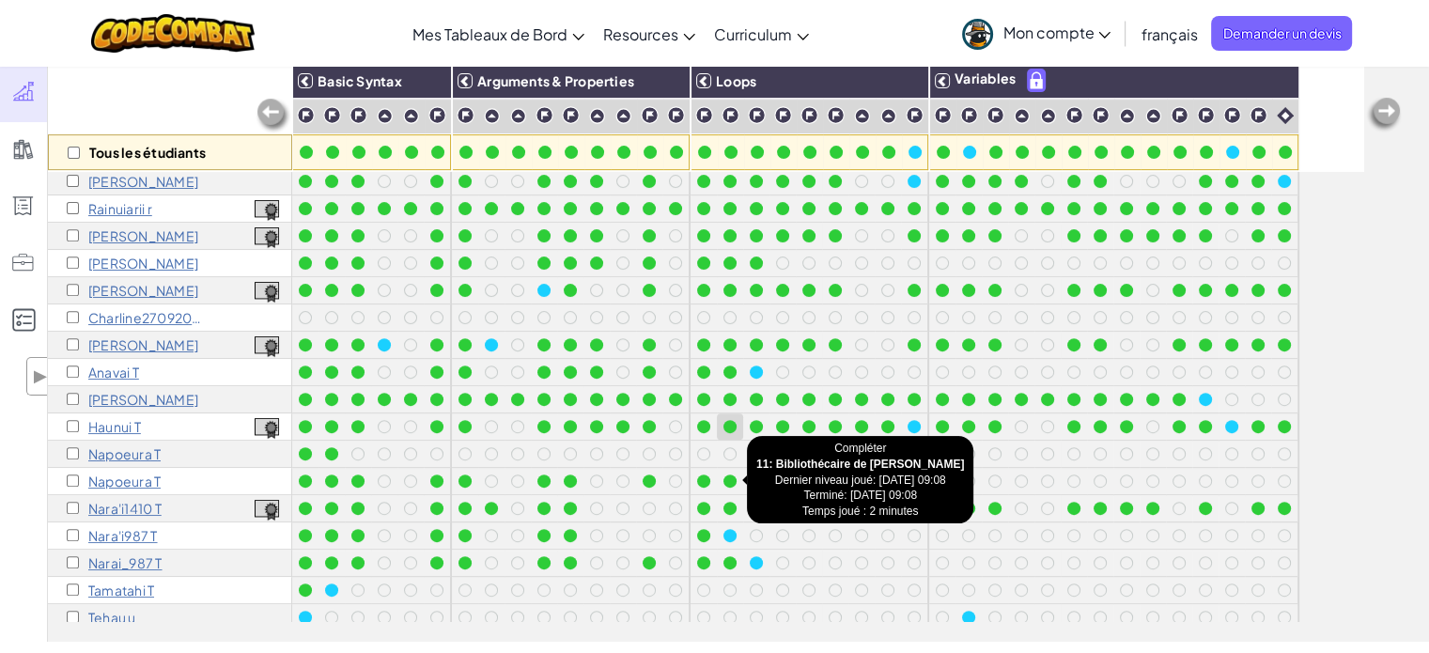
scroll to position [740, 0]
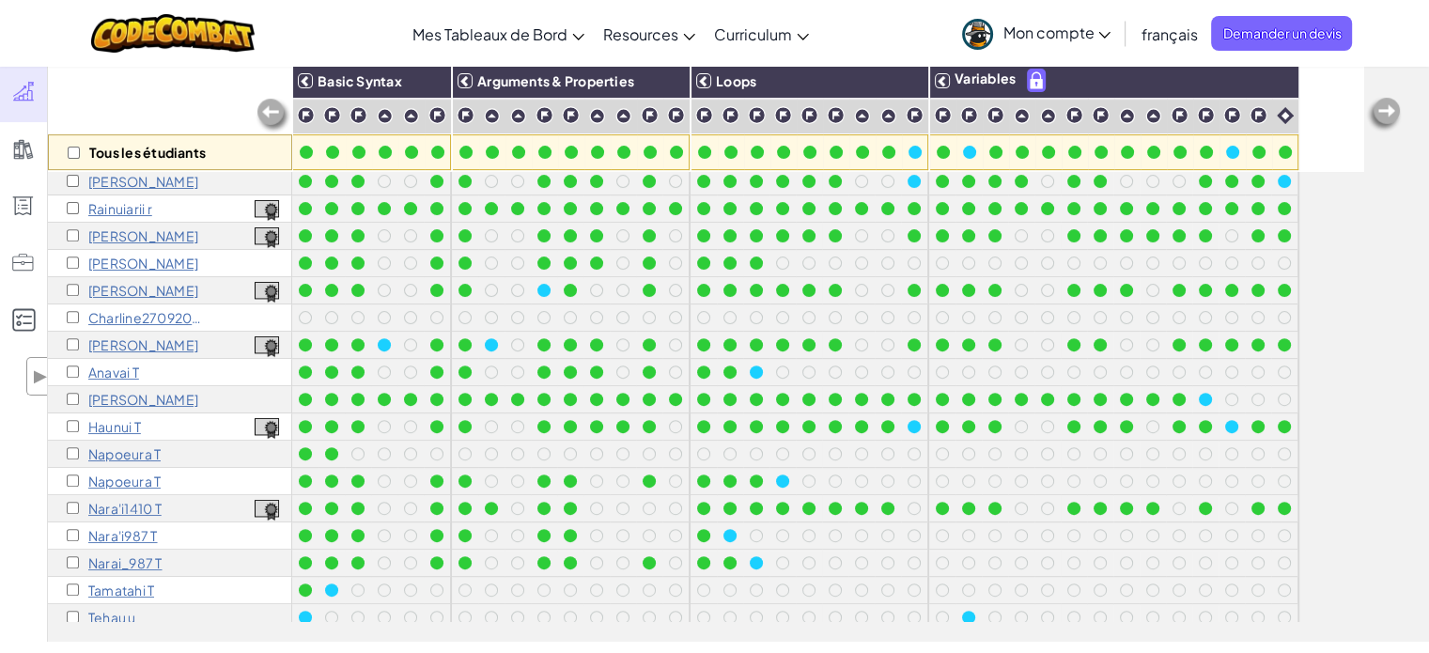
click at [1405, 279] on div "Tous les étudiants Basic Syntax Arguments & Properties Loops Variables manavai1…" at bounding box center [738, 352] width 1381 height 580
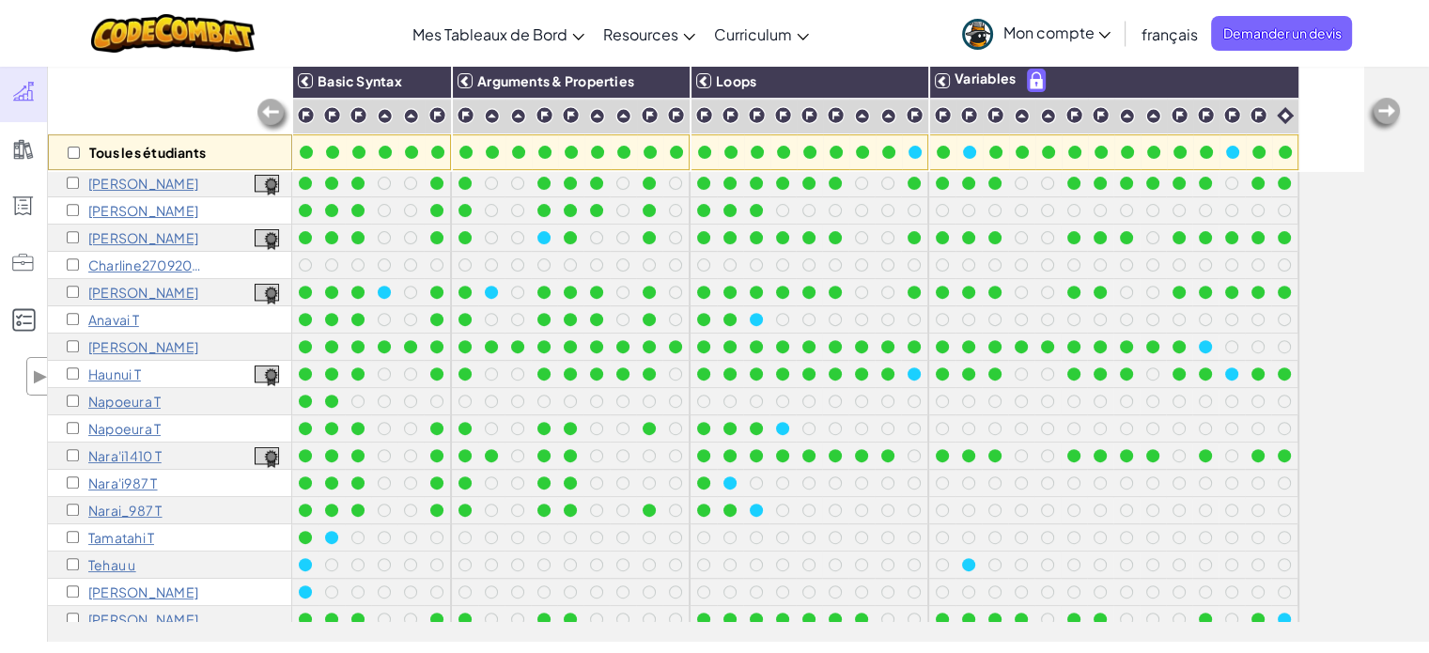
scroll to position [792, 0]
click at [1402, 220] on div "Tous les étudiants Basic Syntax Arguments & Properties Loops Variables manavai1…" at bounding box center [738, 352] width 1381 height 580
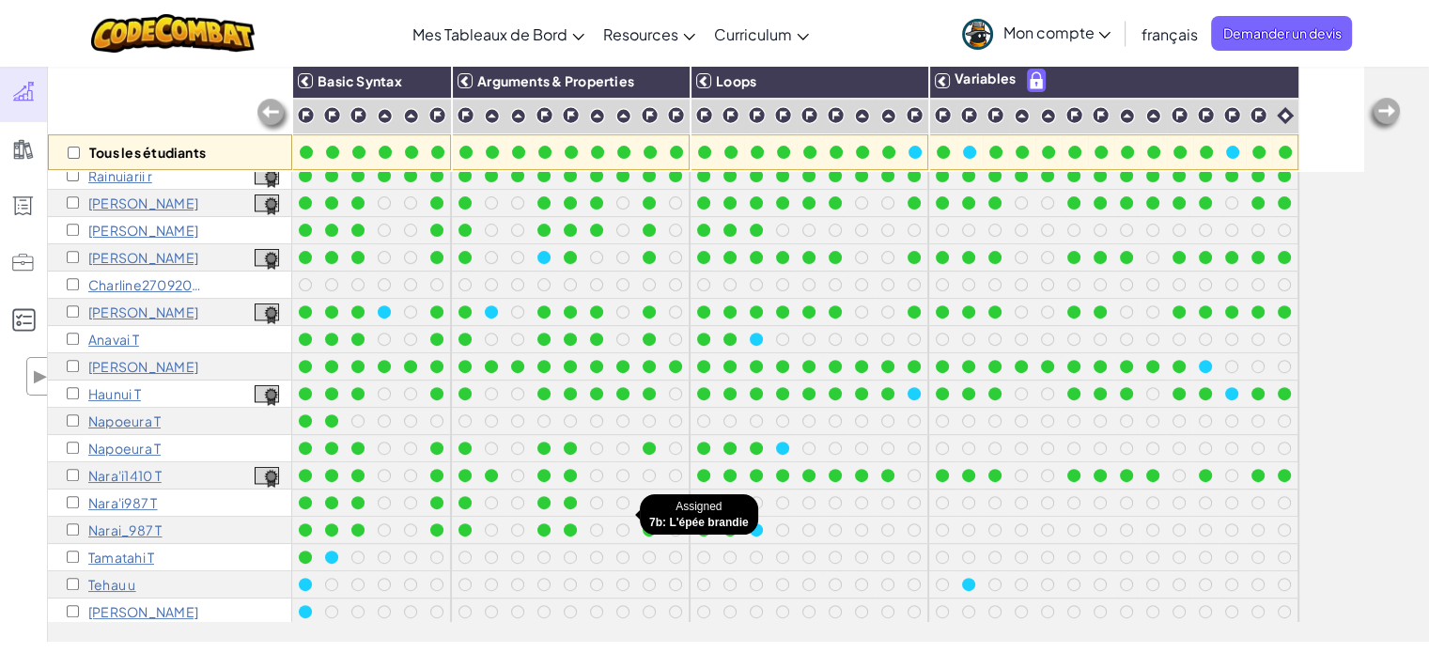
scroll to position [826, 0]
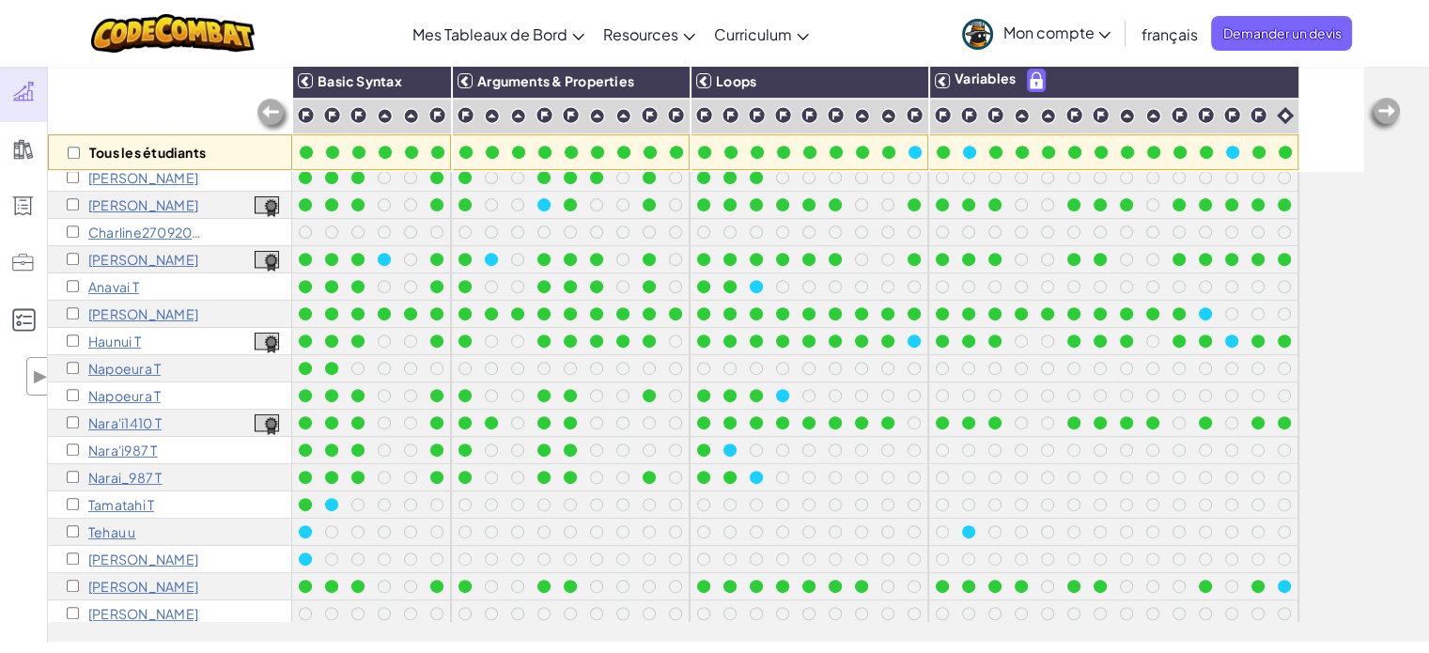
click at [1055, 288] on div at bounding box center [1047, 286] width 21 height 21
click at [1410, 283] on div "Tous les étudiants Basic Syntax Arguments & Properties Loops Variables manavai1…" at bounding box center [738, 352] width 1381 height 580
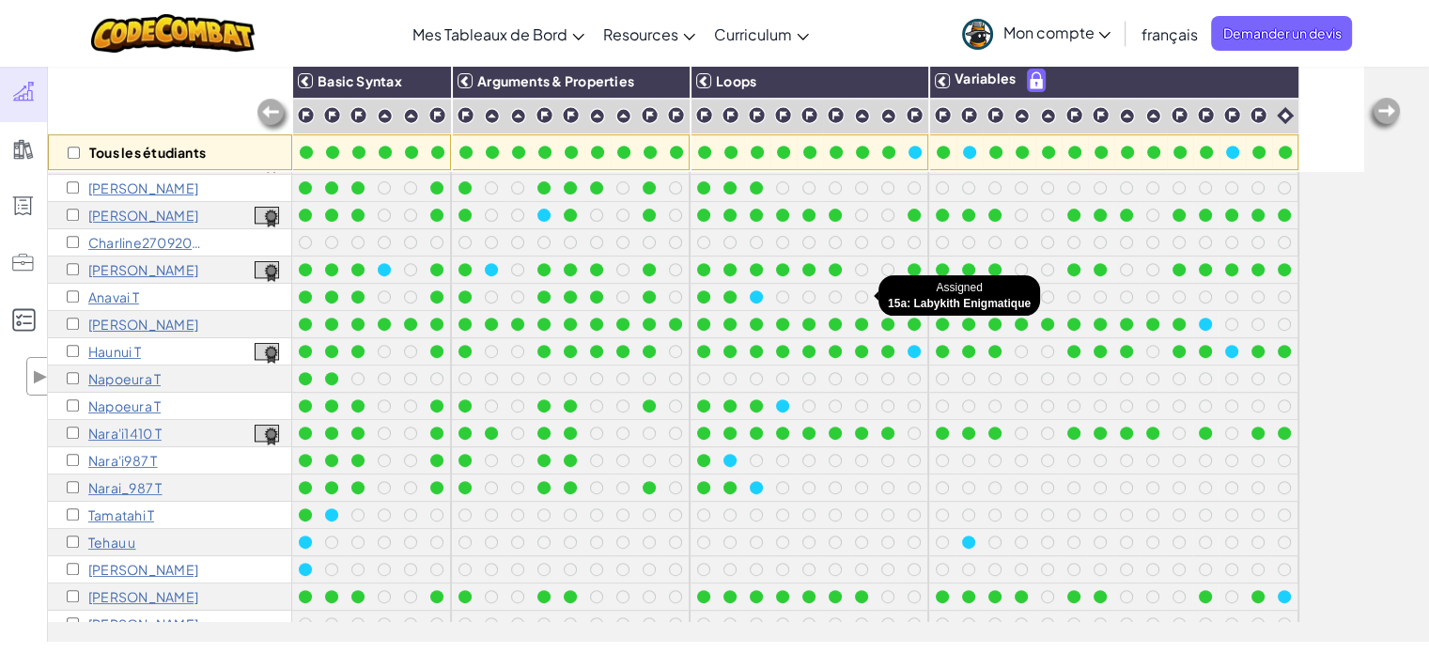
scroll to position [815, 0]
click at [1404, 397] on div "Tous les étudiants Basic Syntax Arguments & Properties Loops Variables manavai1…" at bounding box center [738, 352] width 1381 height 580
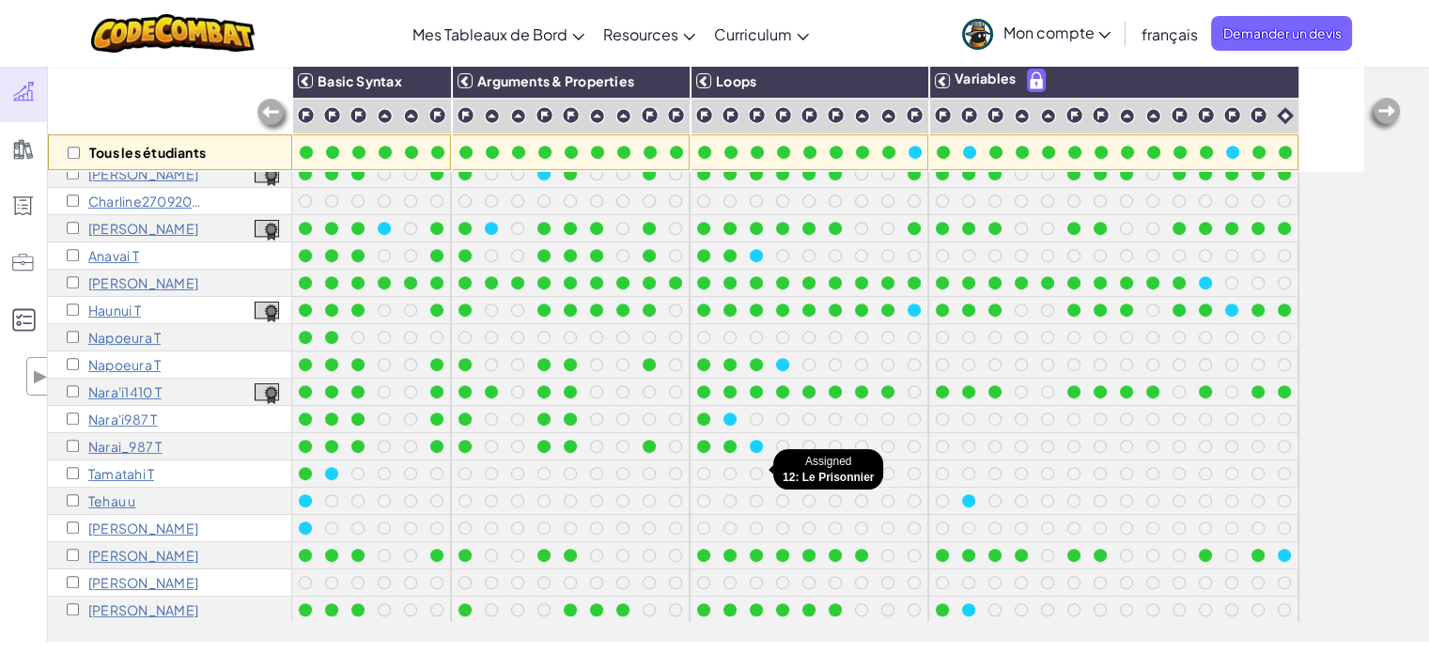
scroll to position [872, 0]
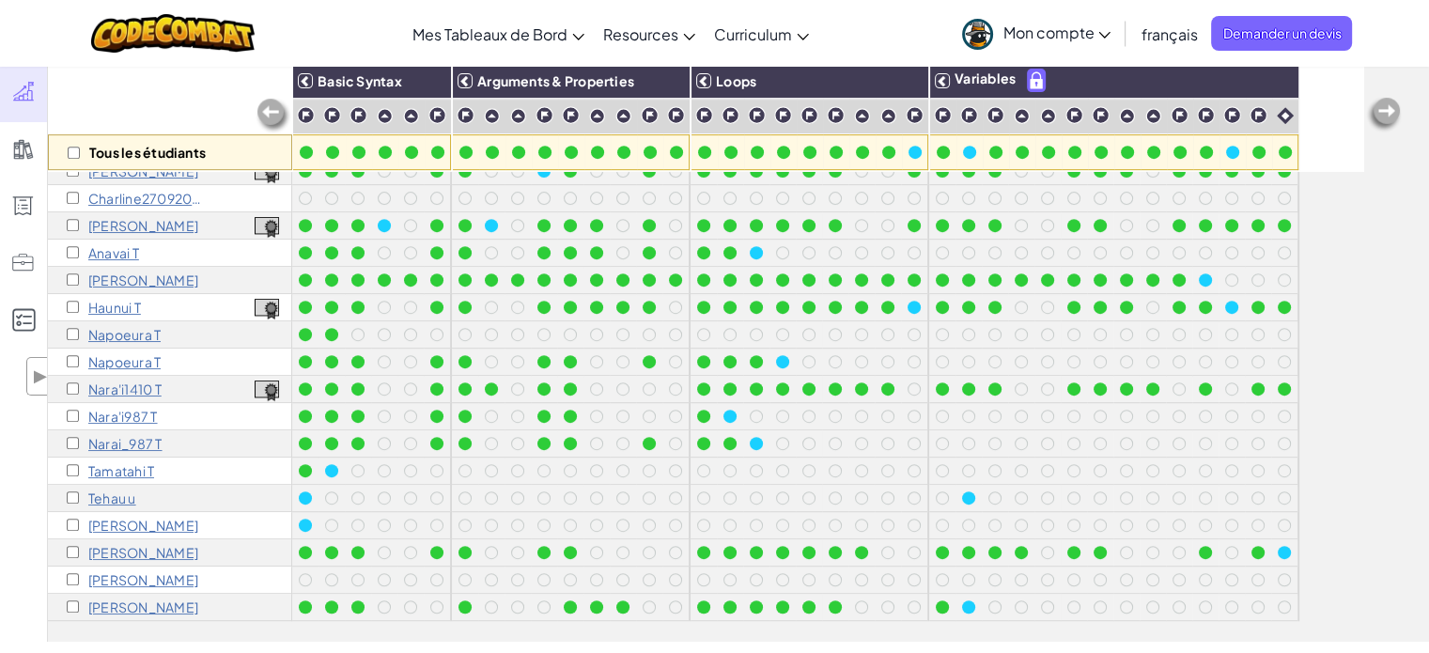
click at [1392, 364] on div "Tous les étudiants Basic Syntax Arguments & Properties Loops Variables manavai1…" at bounding box center [738, 352] width 1381 height 580
click at [1045, 600] on div at bounding box center [1047, 606] width 13 height 13
click at [1378, 360] on div "Tous les étudiants Basic Syntax Arguments & Properties Loops Variables manavai1…" at bounding box center [738, 352] width 1381 height 580
click at [1404, 367] on div "Tous les étudiants Basic Syntax Arguments & Properties Loops Variables manavai1…" at bounding box center [738, 352] width 1381 height 580
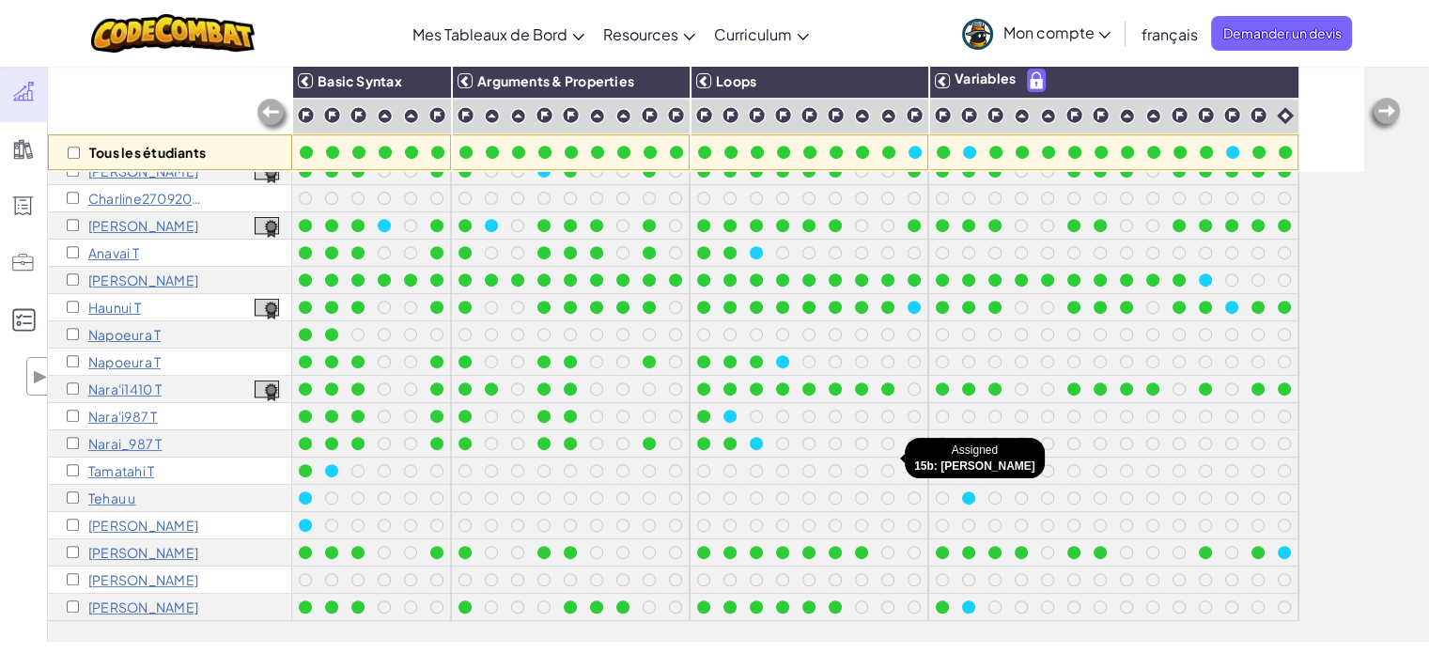
click at [879, 469] on div at bounding box center [888, 471] width 26 height 26
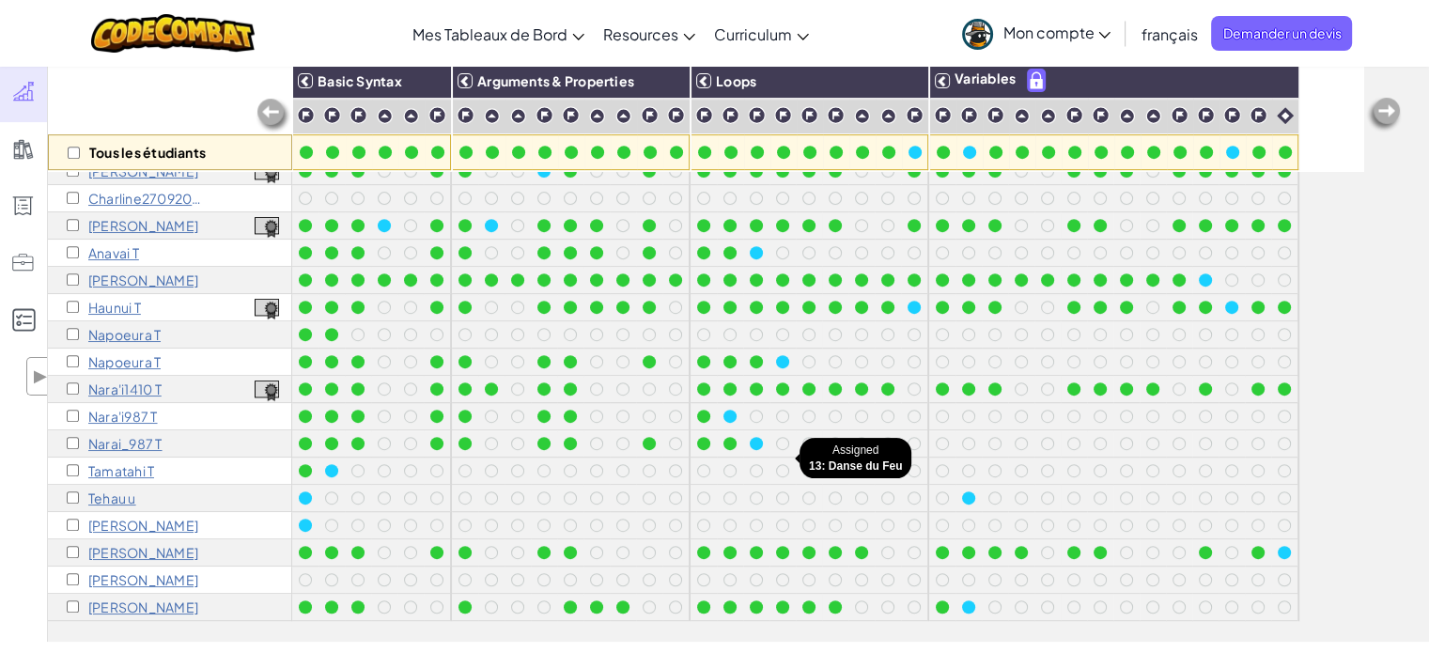
click at [774, 460] on div at bounding box center [782, 470] width 21 height 21
click at [1313, 427] on div "Tous les étudiants Basic Syntax Arguments & Properties Loops Variables manavai1…" at bounding box center [705, 341] width 1315 height 559
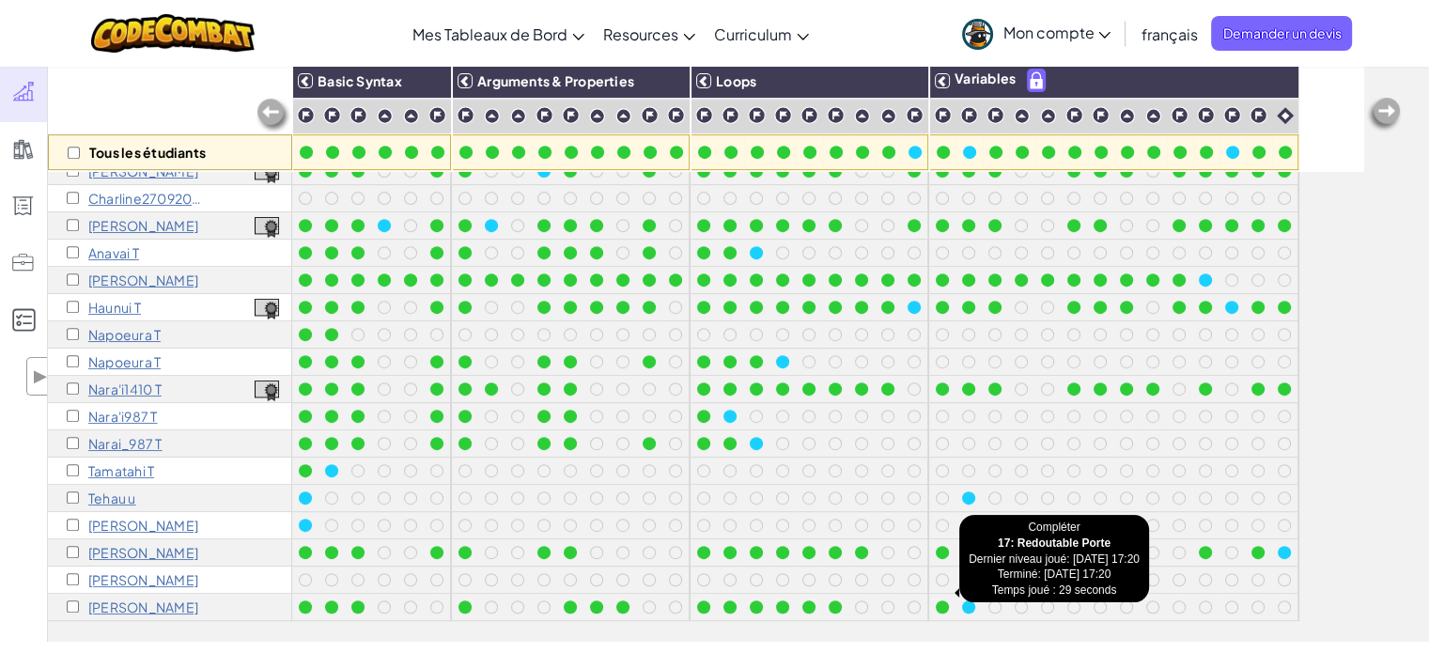
click at [932, 597] on div at bounding box center [942, 607] width 21 height 21
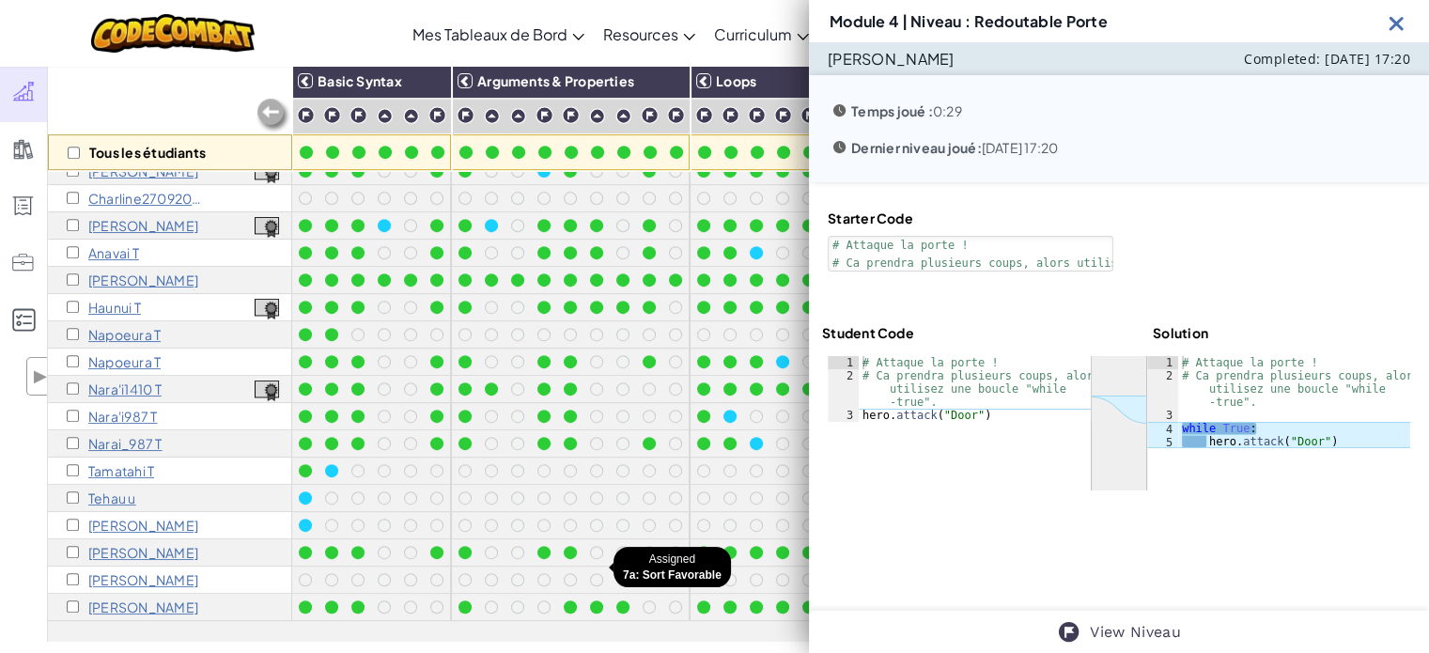
click at [583, 567] on div at bounding box center [596, 580] width 26 height 26
click at [1390, 25] on img at bounding box center [1396, 22] width 23 height 23
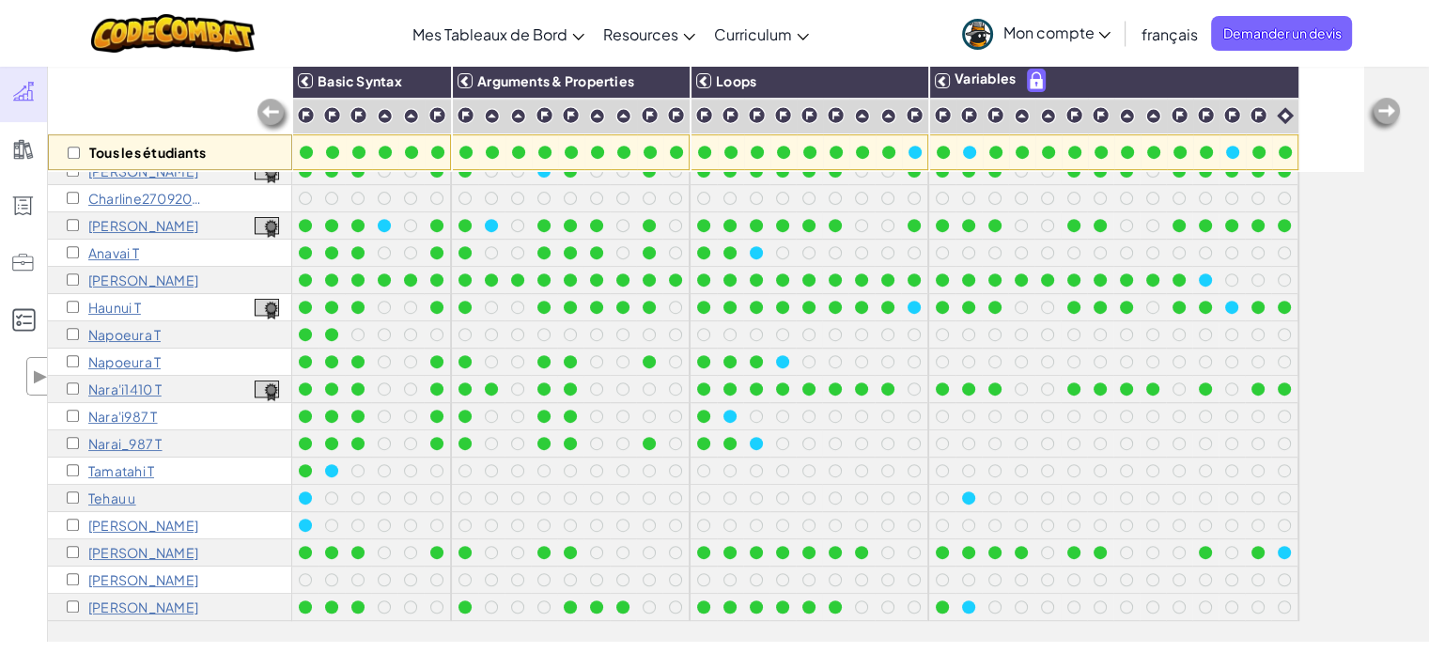
scroll to position [868, 0]
click at [1373, 338] on div "Tous les étudiants Basic Syntax Arguments & Properties Loops Variables manavai1…" at bounding box center [738, 352] width 1381 height 580
click at [1398, 297] on div "Tous les étudiants Basic Syntax Arguments & Properties Loops Variables manavai1…" at bounding box center [738, 352] width 1381 height 580
click at [1398, 462] on div "Tous les étudiants Basic Syntax Arguments & Properties Loops Variables manavai1…" at bounding box center [738, 352] width 1381 height 580
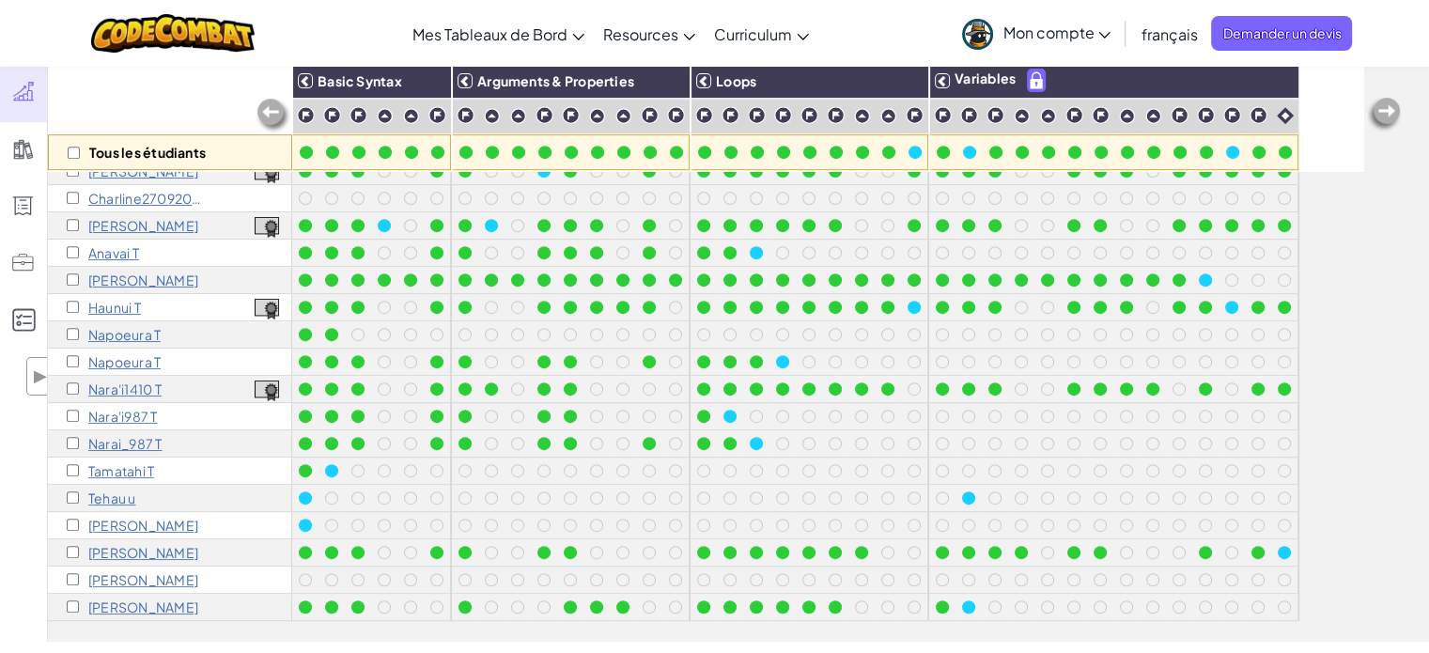
click at [1410, 295] on div "Tous les étudiants Basic Syntax Arguments & Properties Loops Variables manavai1…" at bounding box center [738, 352] width 1381 height 580
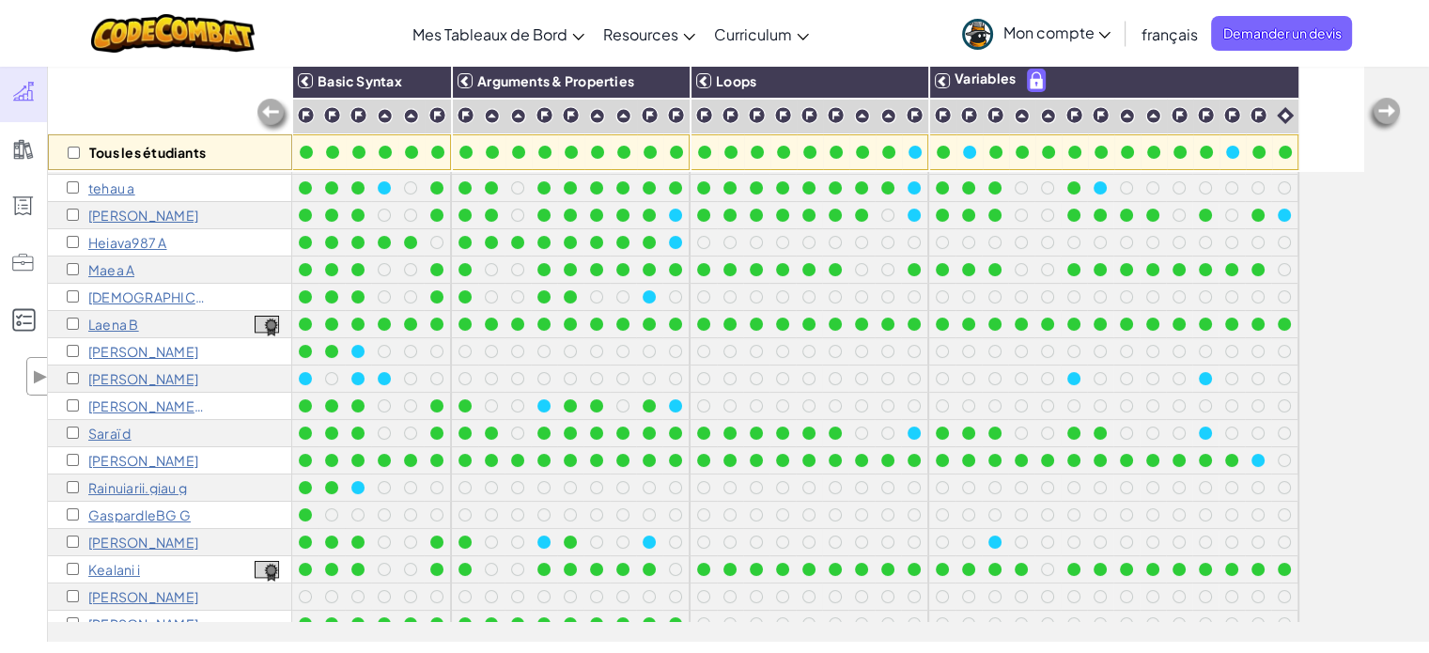
scroll to position [0, 0]
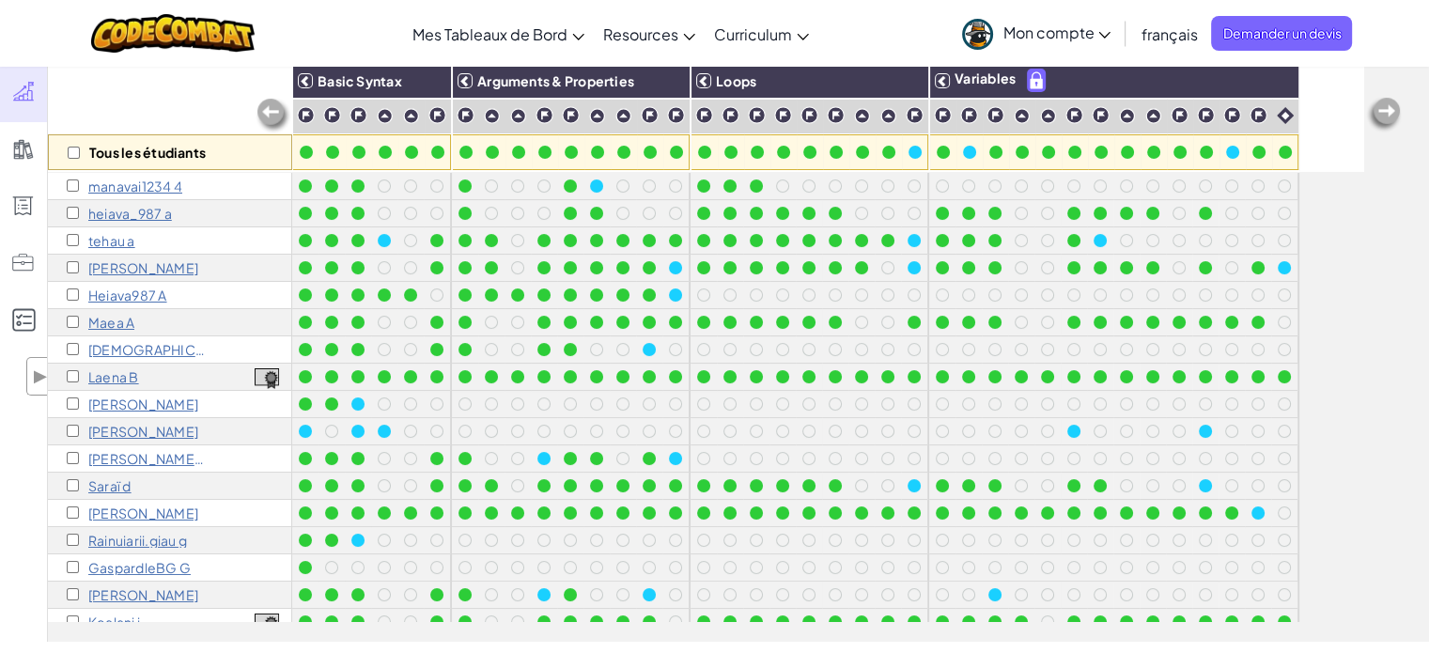
click at [1392, 356] on div "Tous les étudiants Basic Syntax Arguments & Properties Loops Variables manavai1…" at bounding box center [738, 352] width 1381 height 580
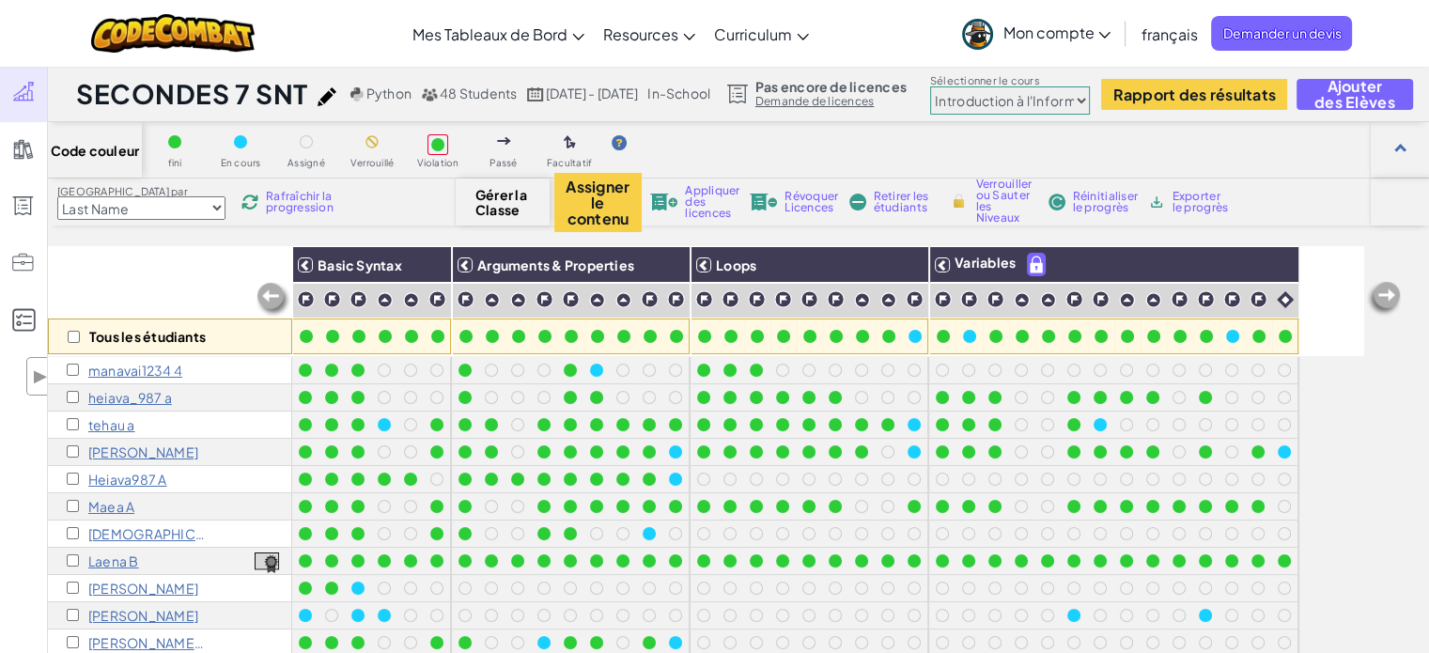
click at [1395, 491] on div "Tous les étudiants Basic Syntax Arguments & Properties Loops Variables manavai1…" at bounding box center [738, 536] width 1381 height 580
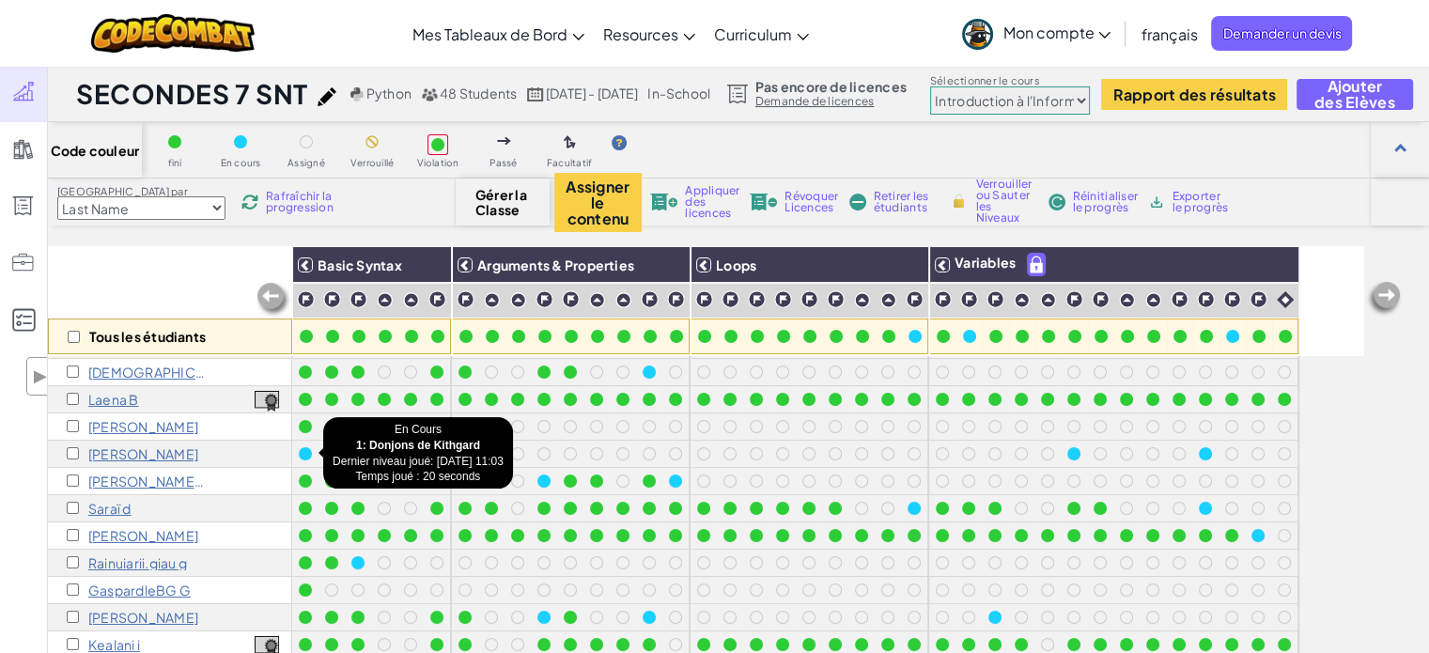
scroll to position [161, 0]
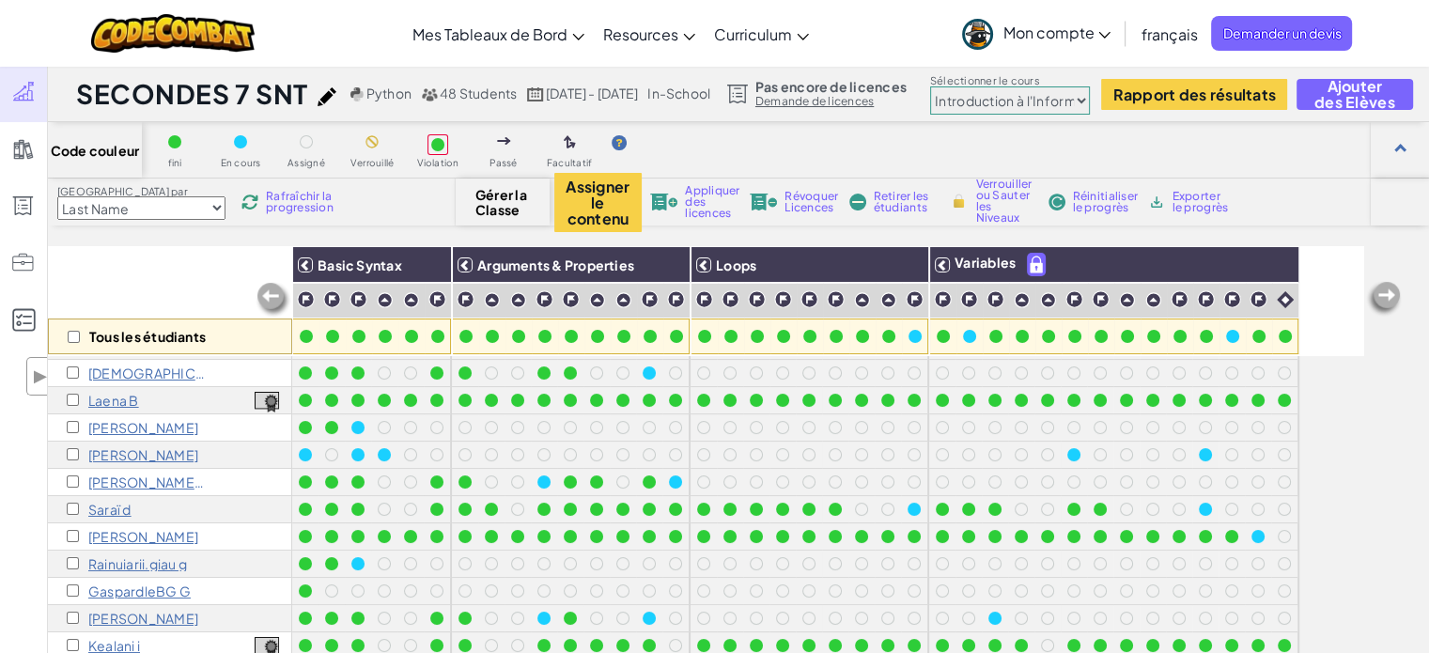
click at [1418, 511] on div "Tous les étudiants Basic Syntax Arguments & Properties Loops Variables manavai1…" at bounding box center [738, 536] width 1381 height 580
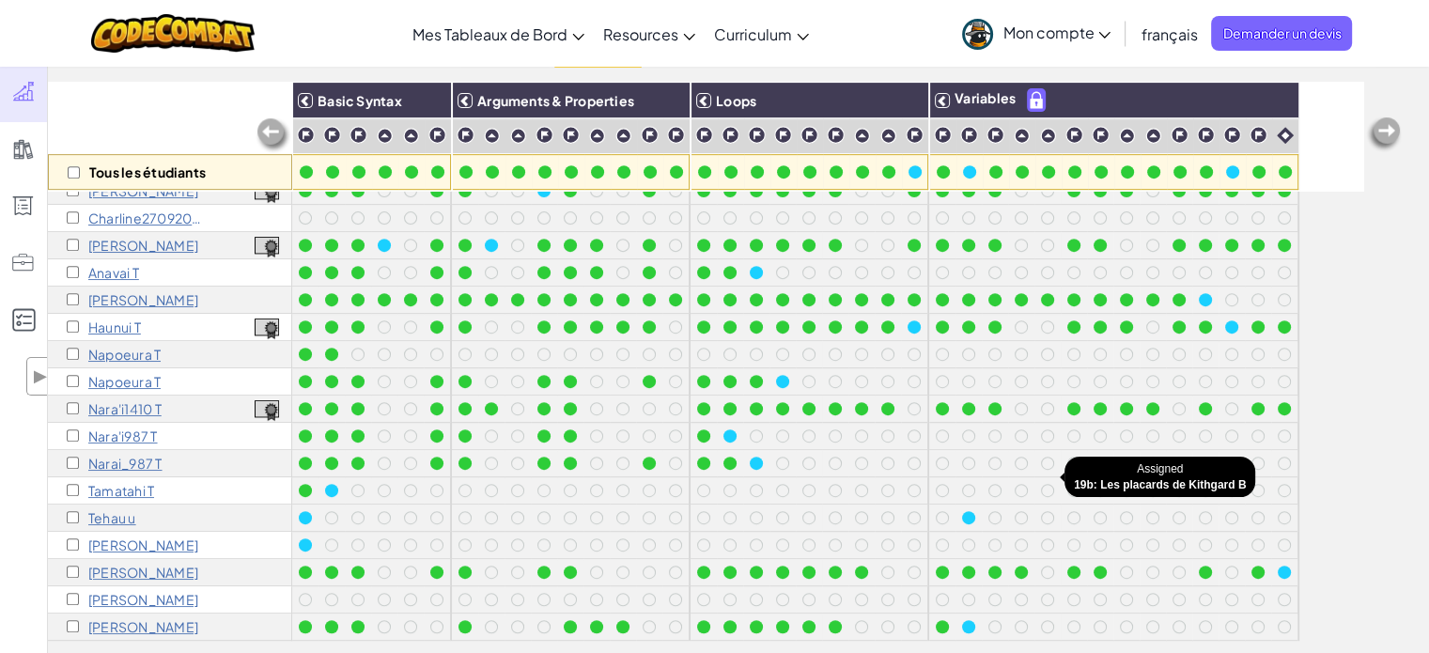
scroll to position [163, 0]
